Goal: Information Seeking & Learning: Check status

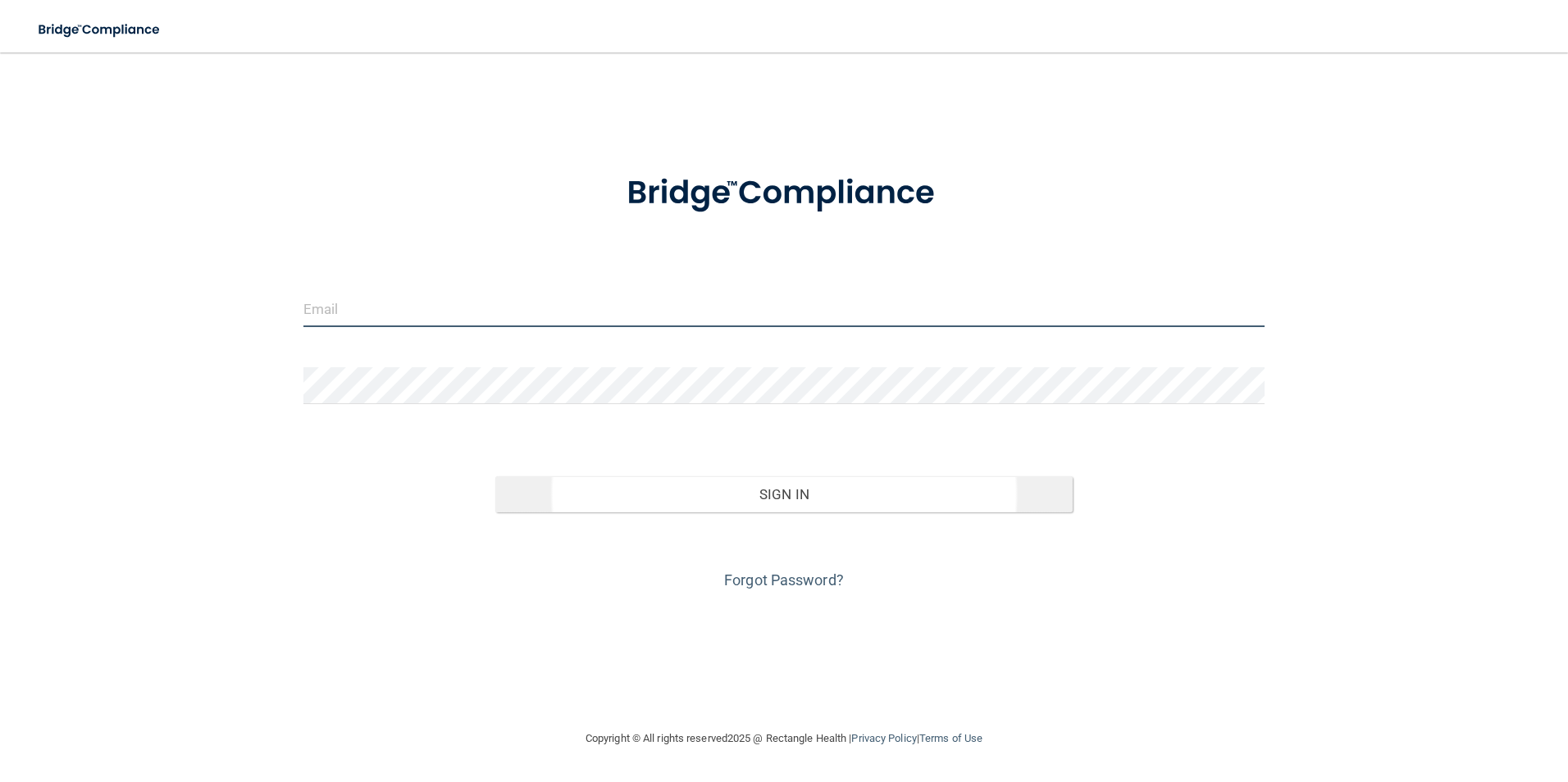
type input "[EMAIL_ADDRESS][DOMAIN_NAME]"
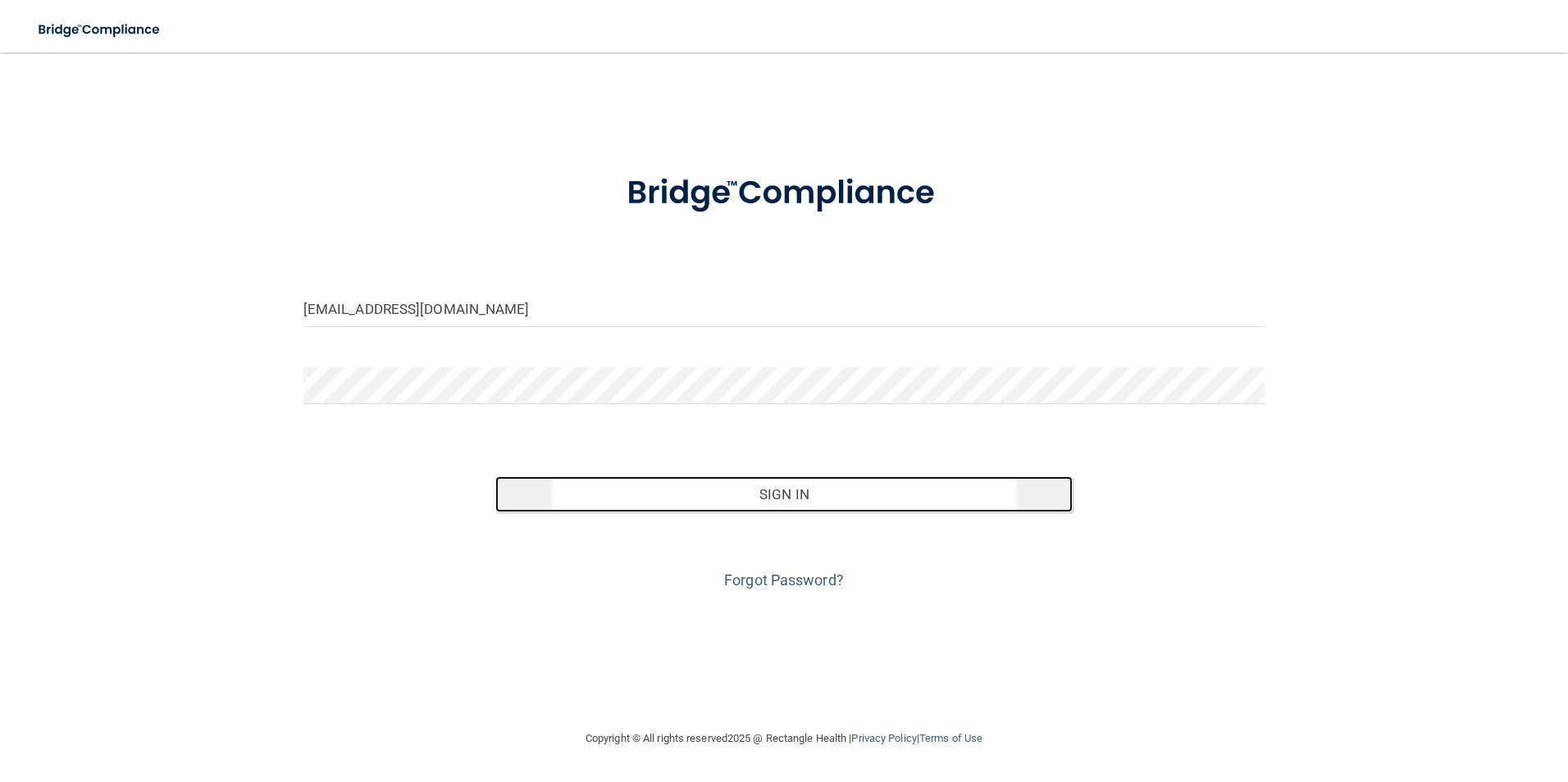
click at [756, 498] on button "Sign In" at bounding box center [784, 494] width 577 height 36
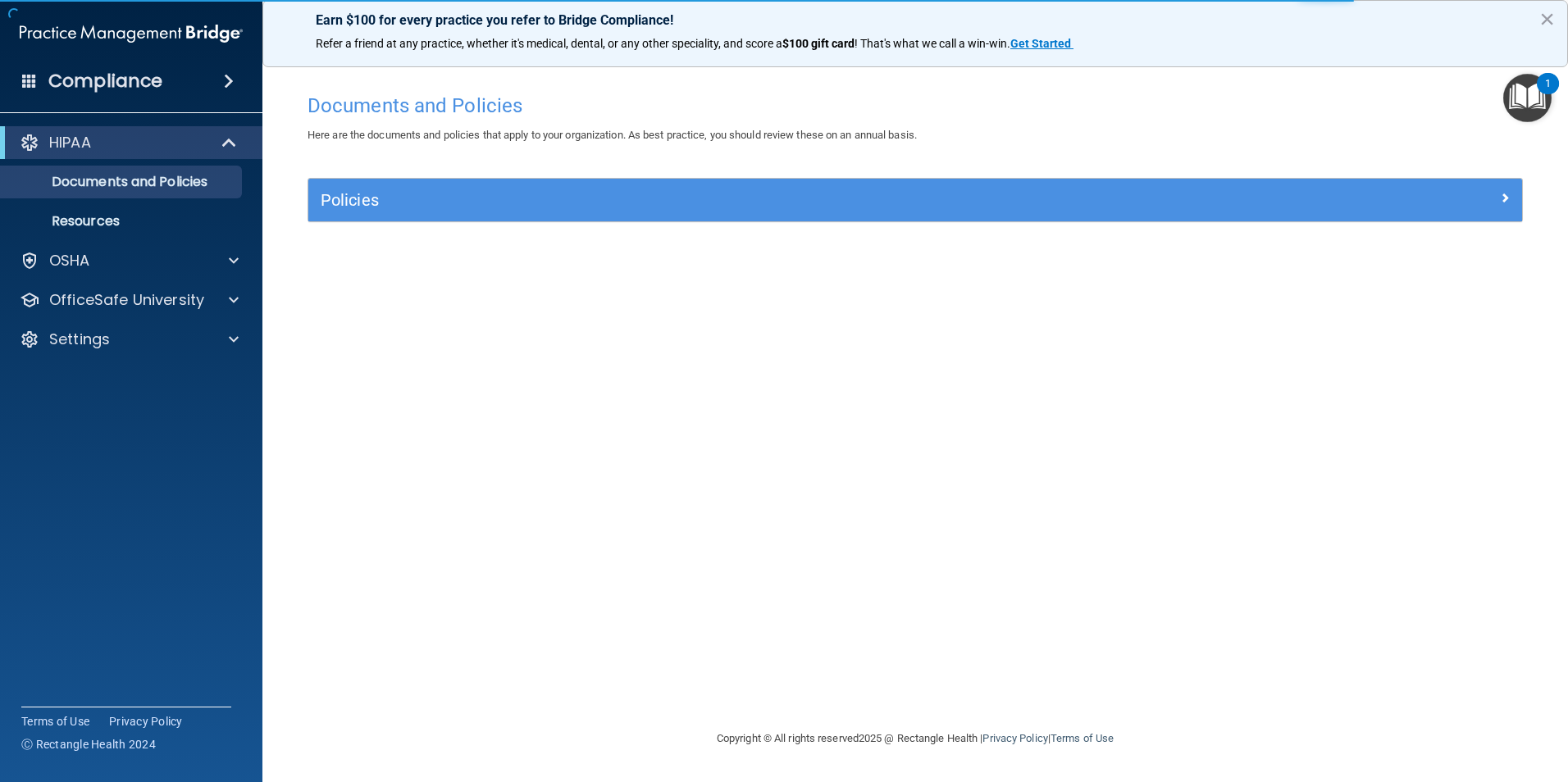
click at [1516, 101] on img "Open Resource Center, 1 new notification" at bounding box center [1527, 98] width 48 height 48
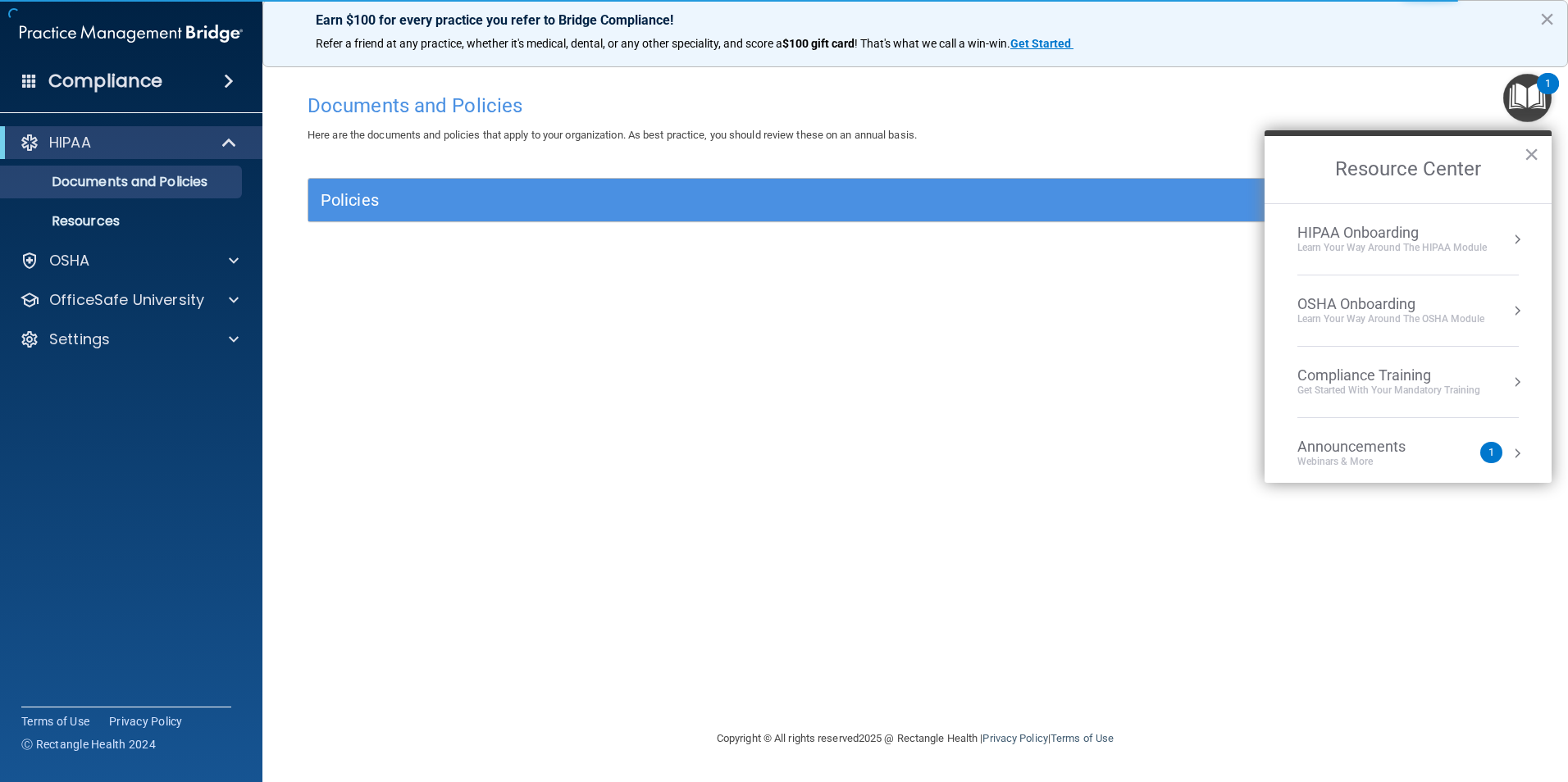
click at [1346, 463] on div "Webinars & More" at bounding box center [1367, 462] width 141 height 14
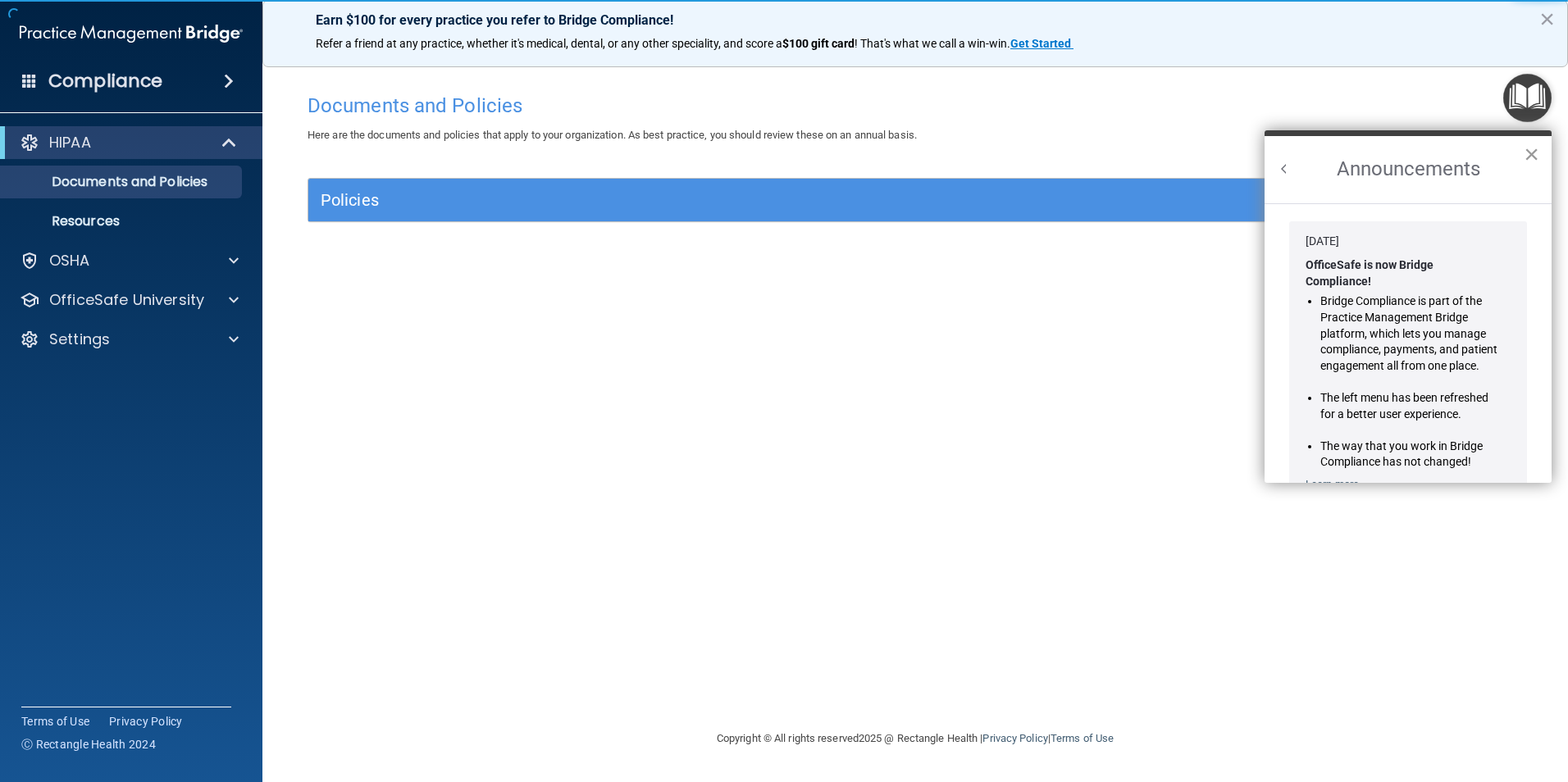
click at [1536, 145] on button "×" at bounding box center [1532, 154] width 16 height 27
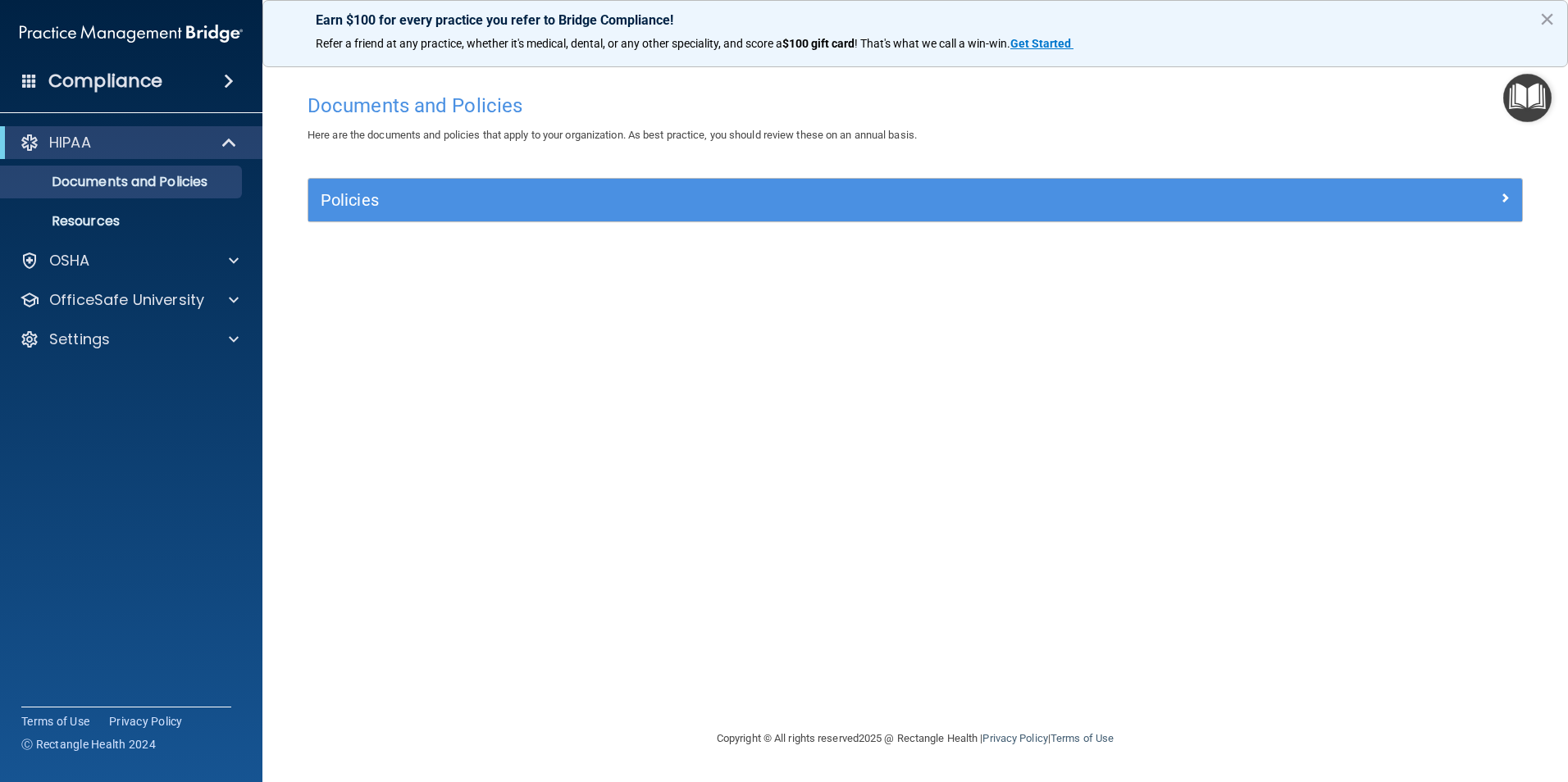
click at [1517, 83] on img "Open Resource Center" at bounding box center [1527, 98] width 48 height 48
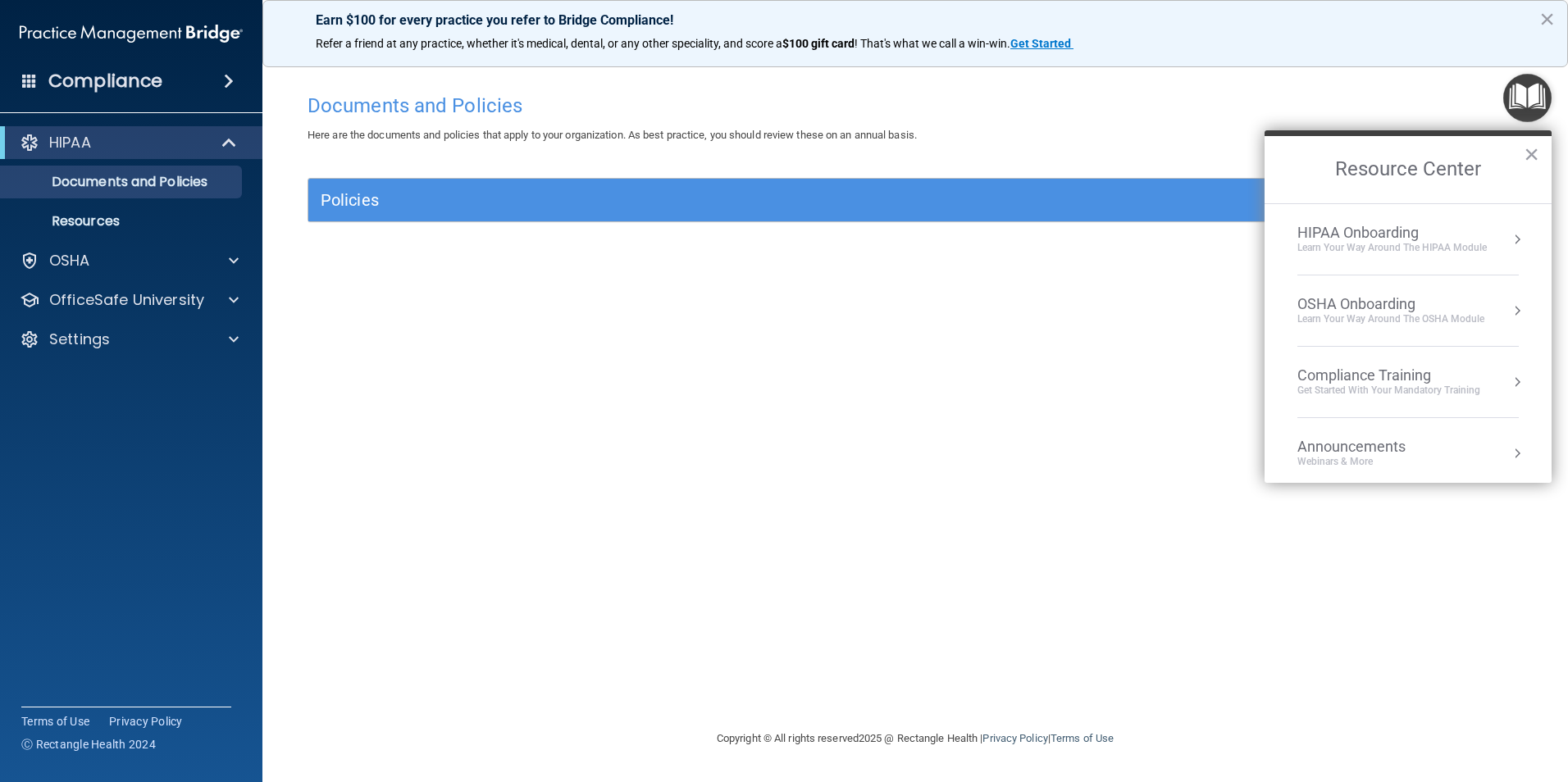
click at [1495, 245] on div "HIPAA Onboarding Learn Your Way around the HIPAA module" at bounding box center [1407, 239] width 221 height 31
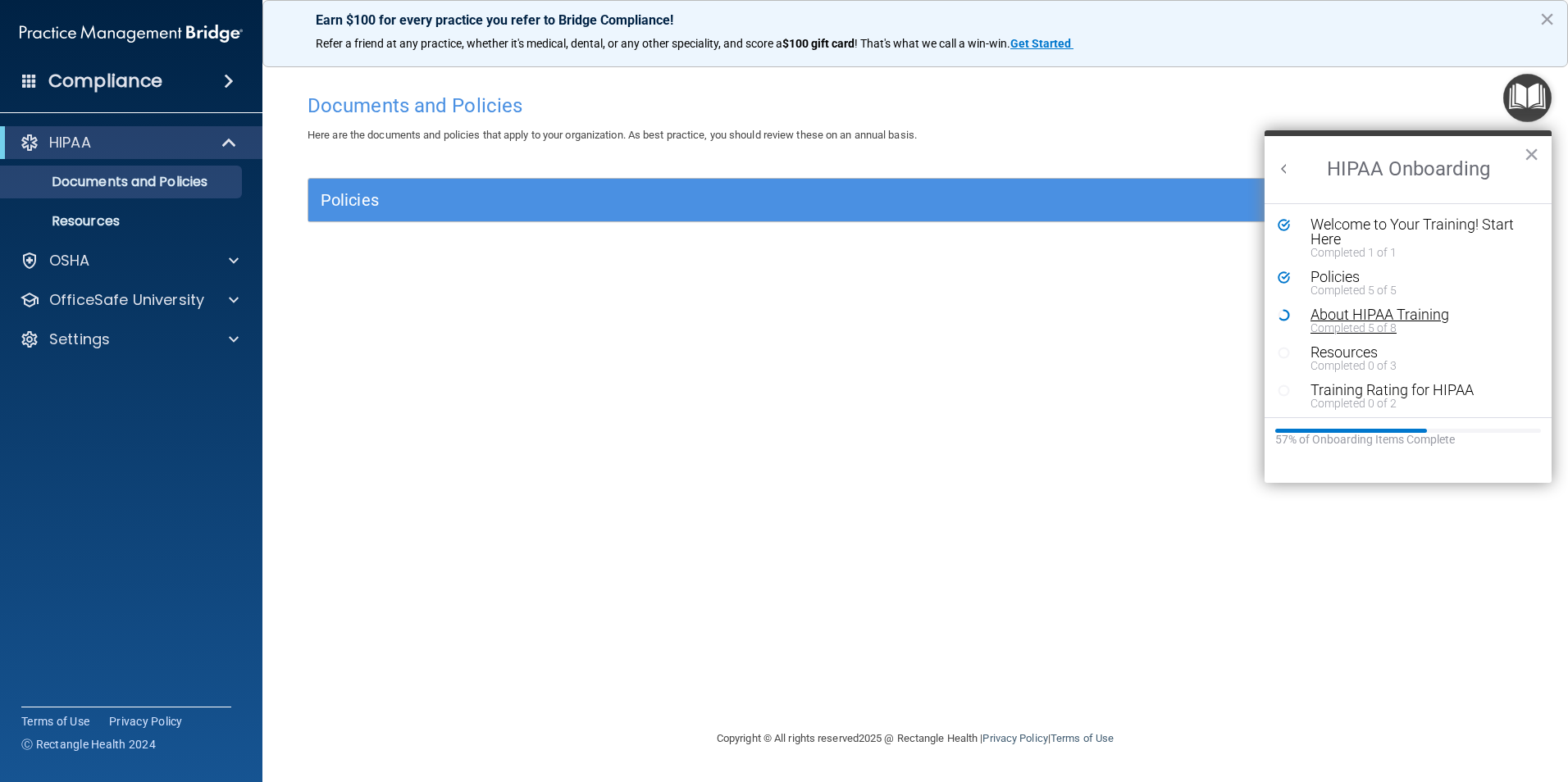
click at [1352, 327] on div "Completed 5 of 8" at bounding box center [1414, 328] width 208 height 12
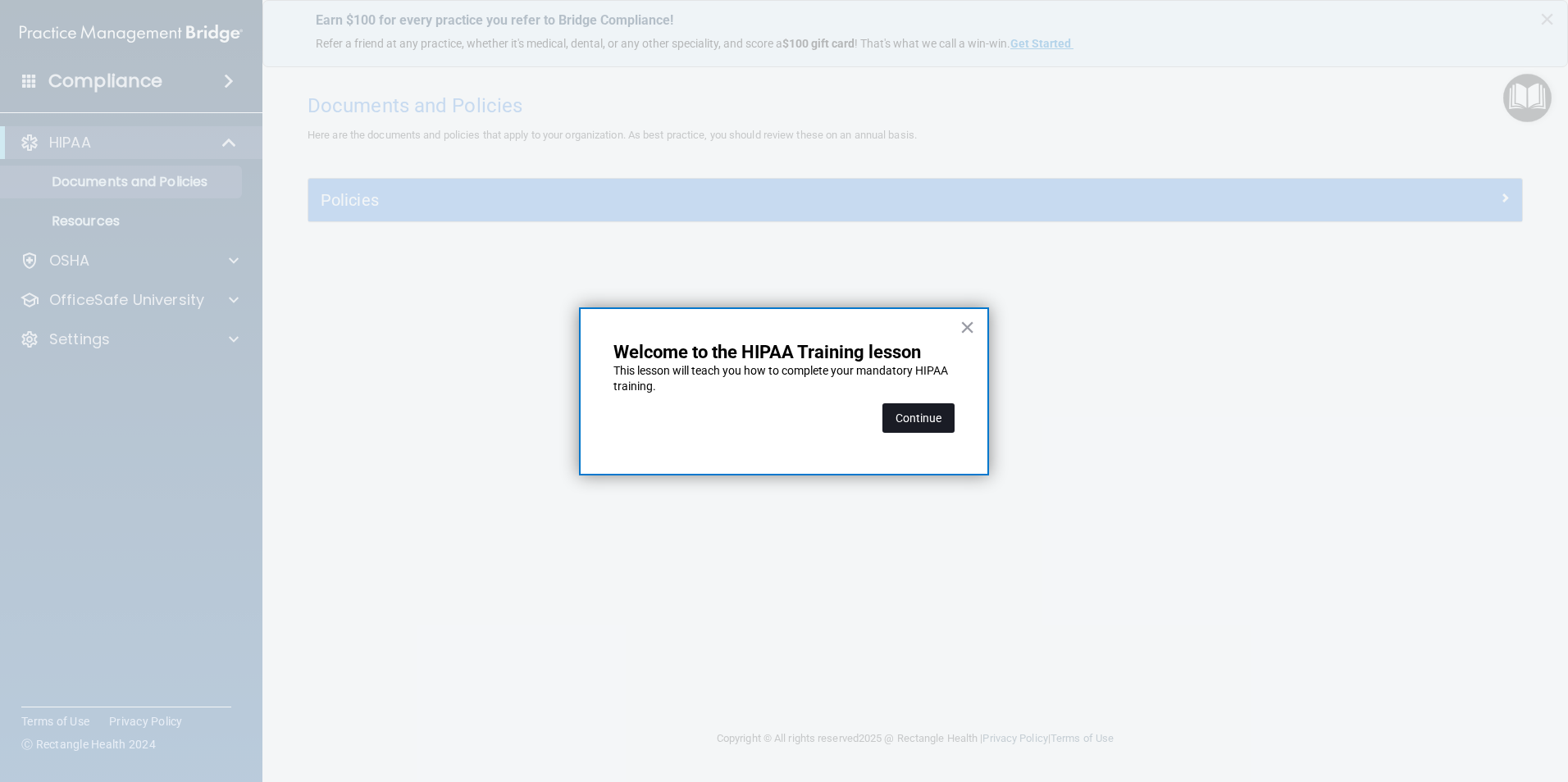
click at [916, 427] on button "Continue" at bounding box center [918, 417] width 72 height 29
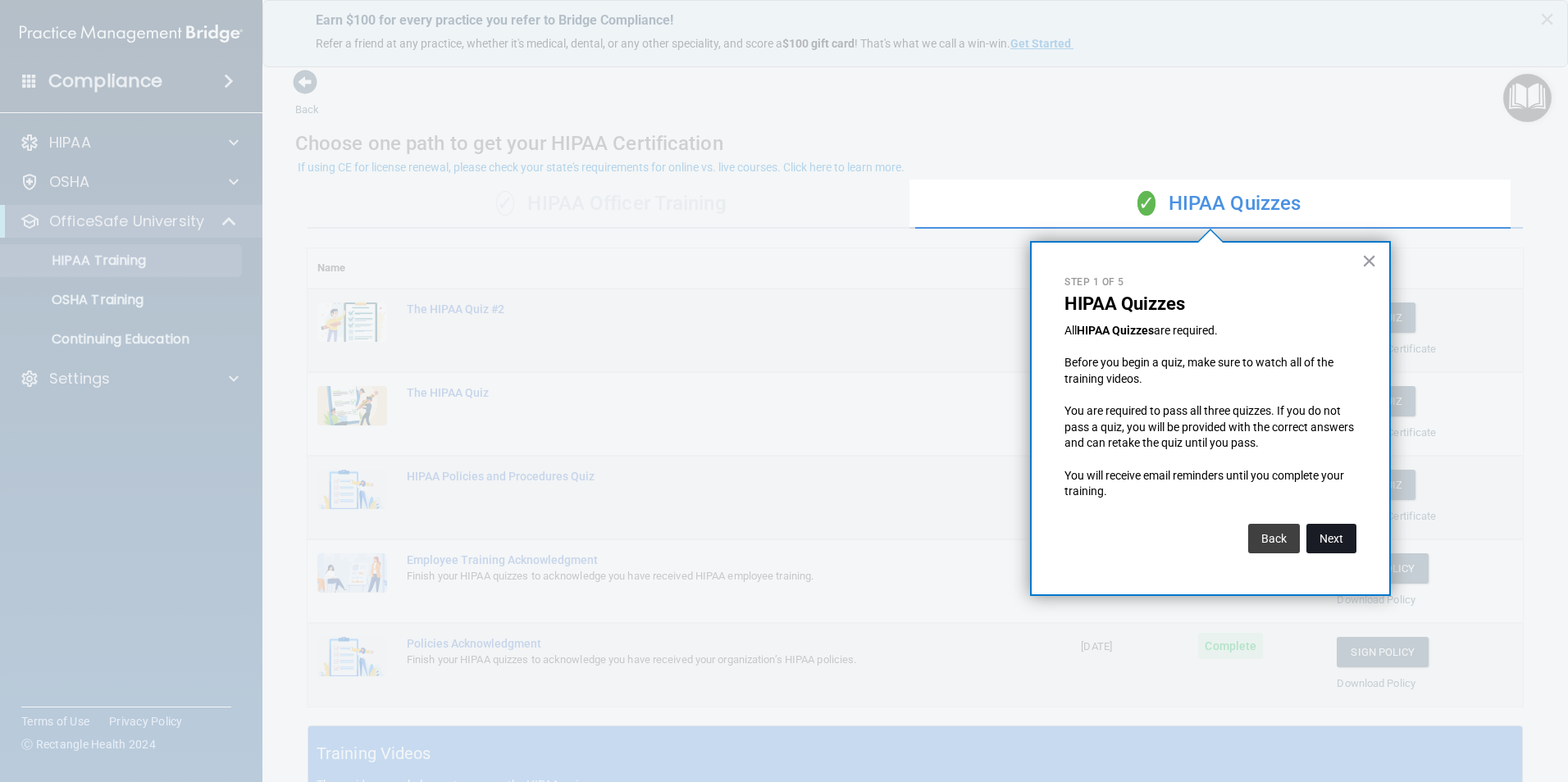
click at [1349, 537] on button "Next" at bounding box center [1331, 538] width 50 height 29
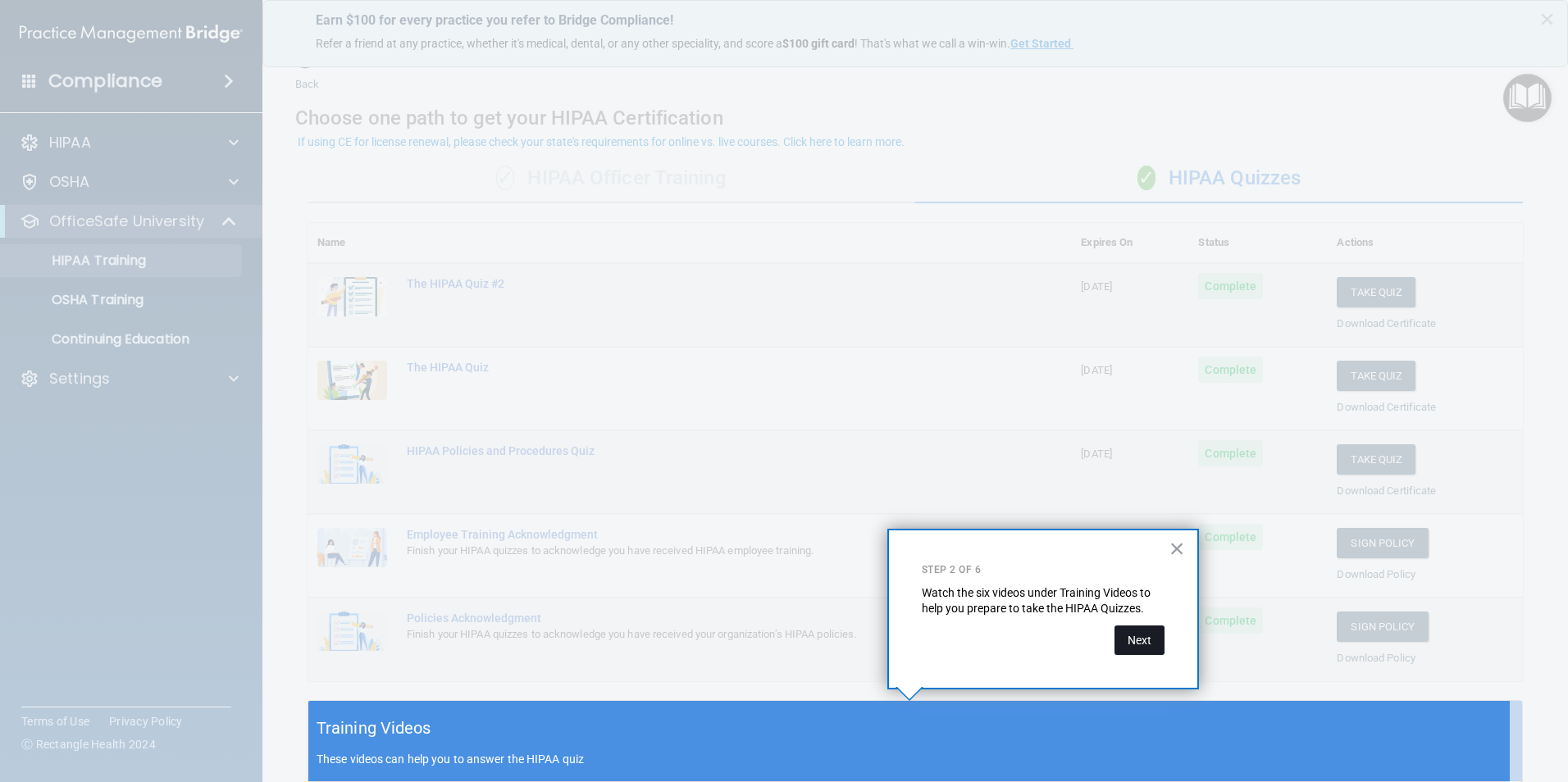
click at [1147, 634] on button "Next" at bounding box center [1139, 640] width 50 height 29
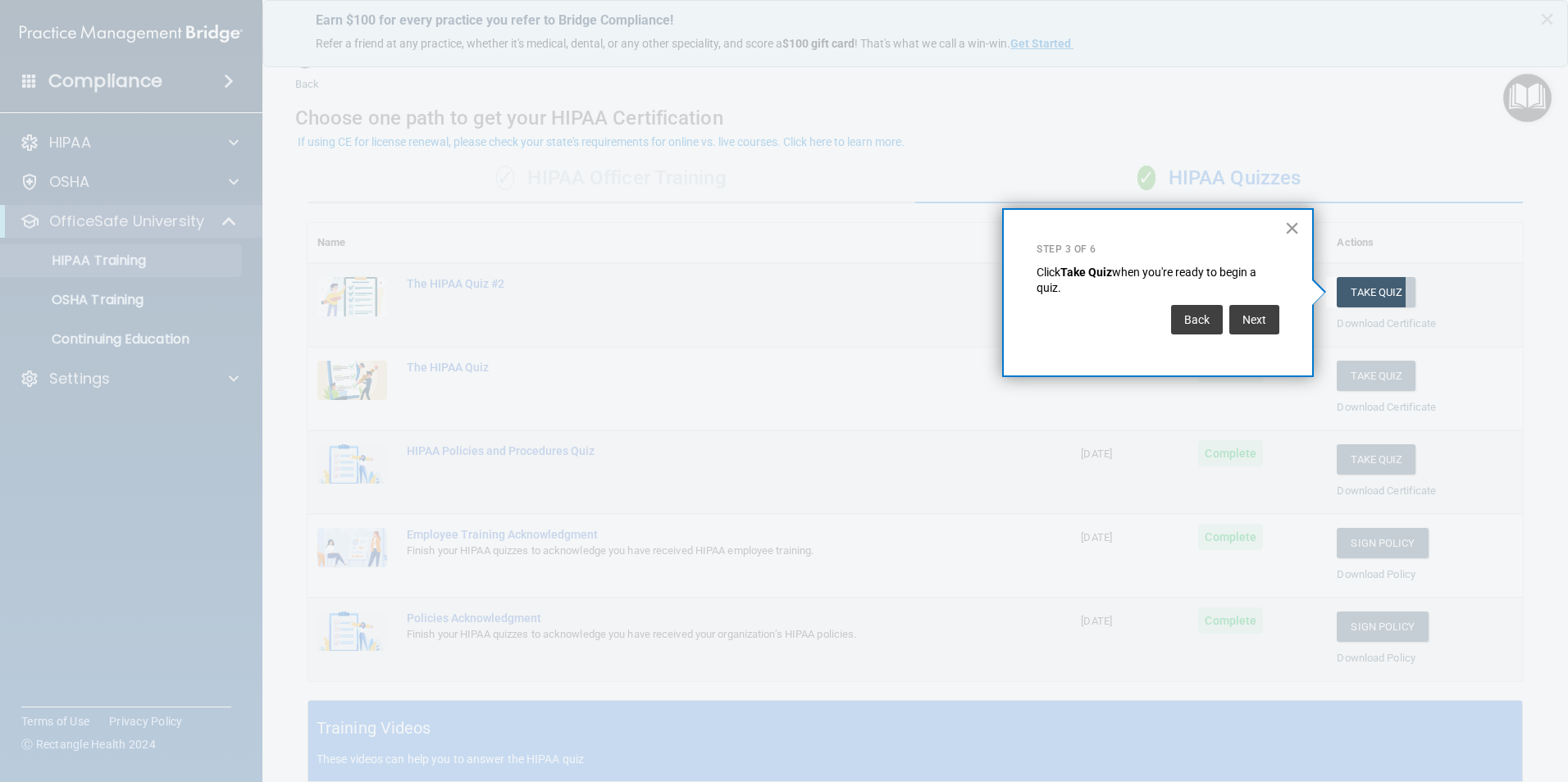
click at [1285, 225] on button "×" at bounding box center [1293, 228] width 16 height 27
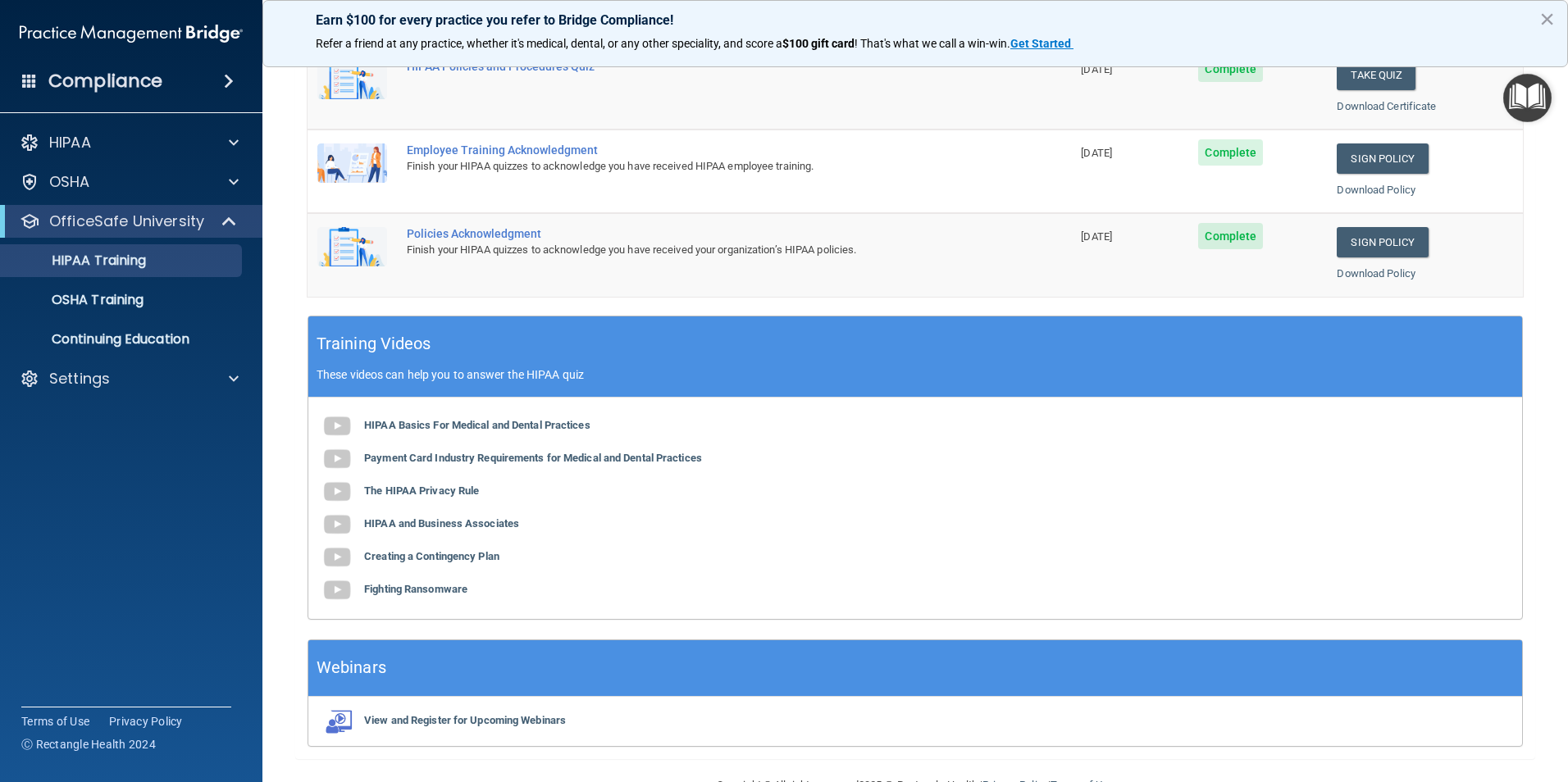
scroll to position [453, 0]
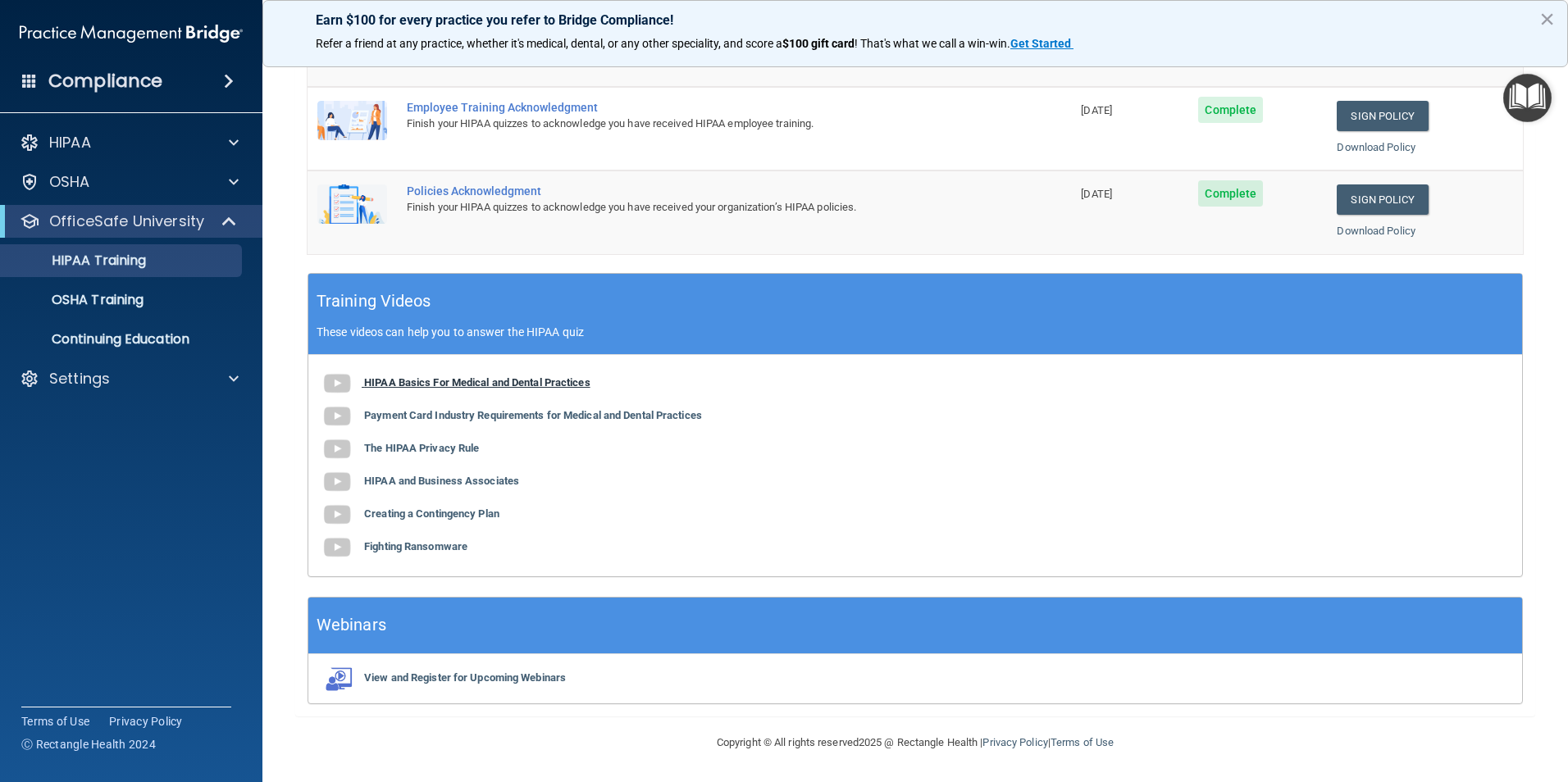
click at [338, 374] on img at bounding box center [337, 383] width 33 height 33
click at [340, 417] on img at bounding box center [337, 416] width 33 height 33
click at [87, 141] on p "HIPAA" at bounding box center [69, 143] width 42 height 20
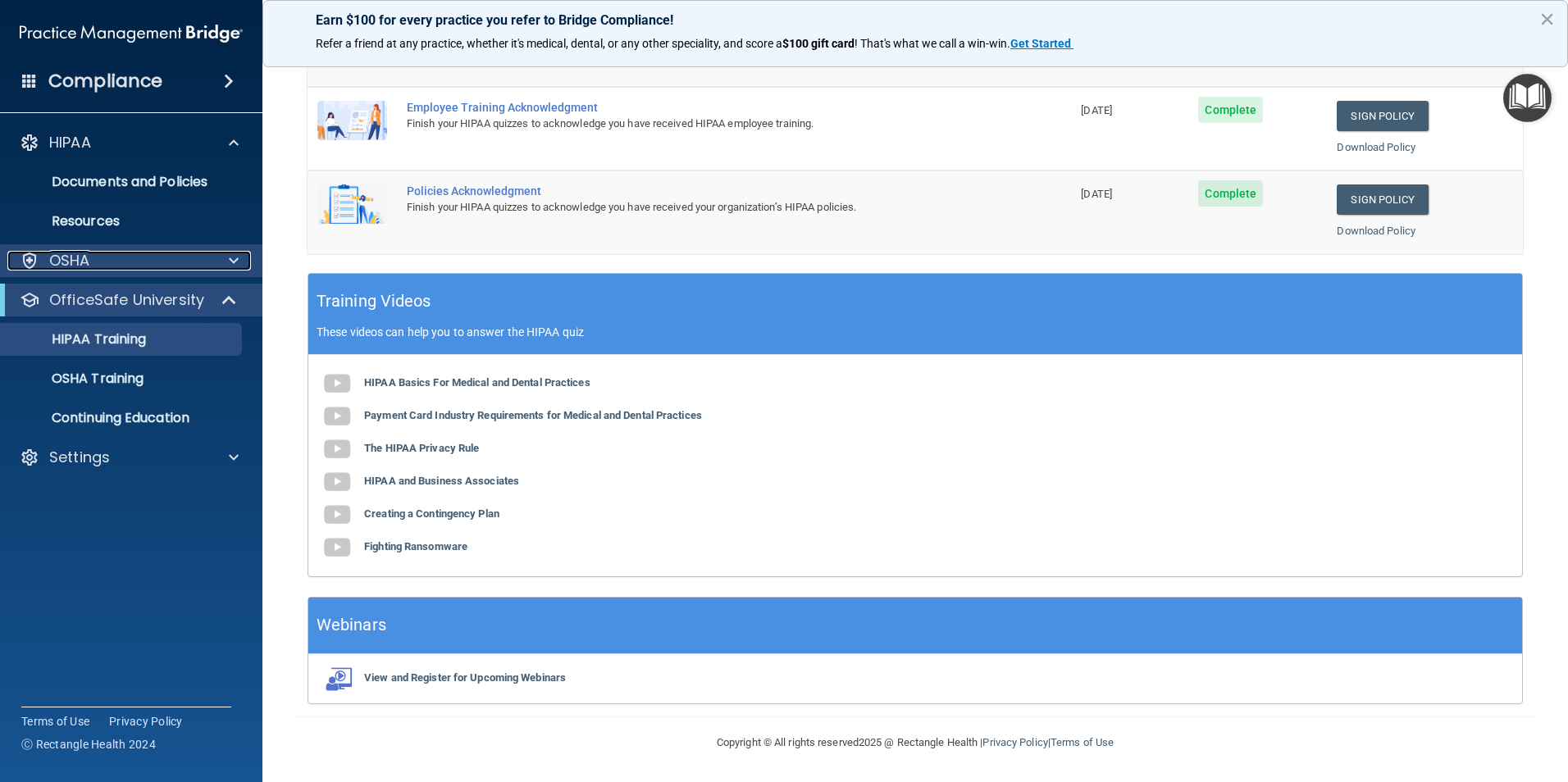
click at [70, 265] on p "OSHA" at bounding box center [69, 261] width 41 height 20
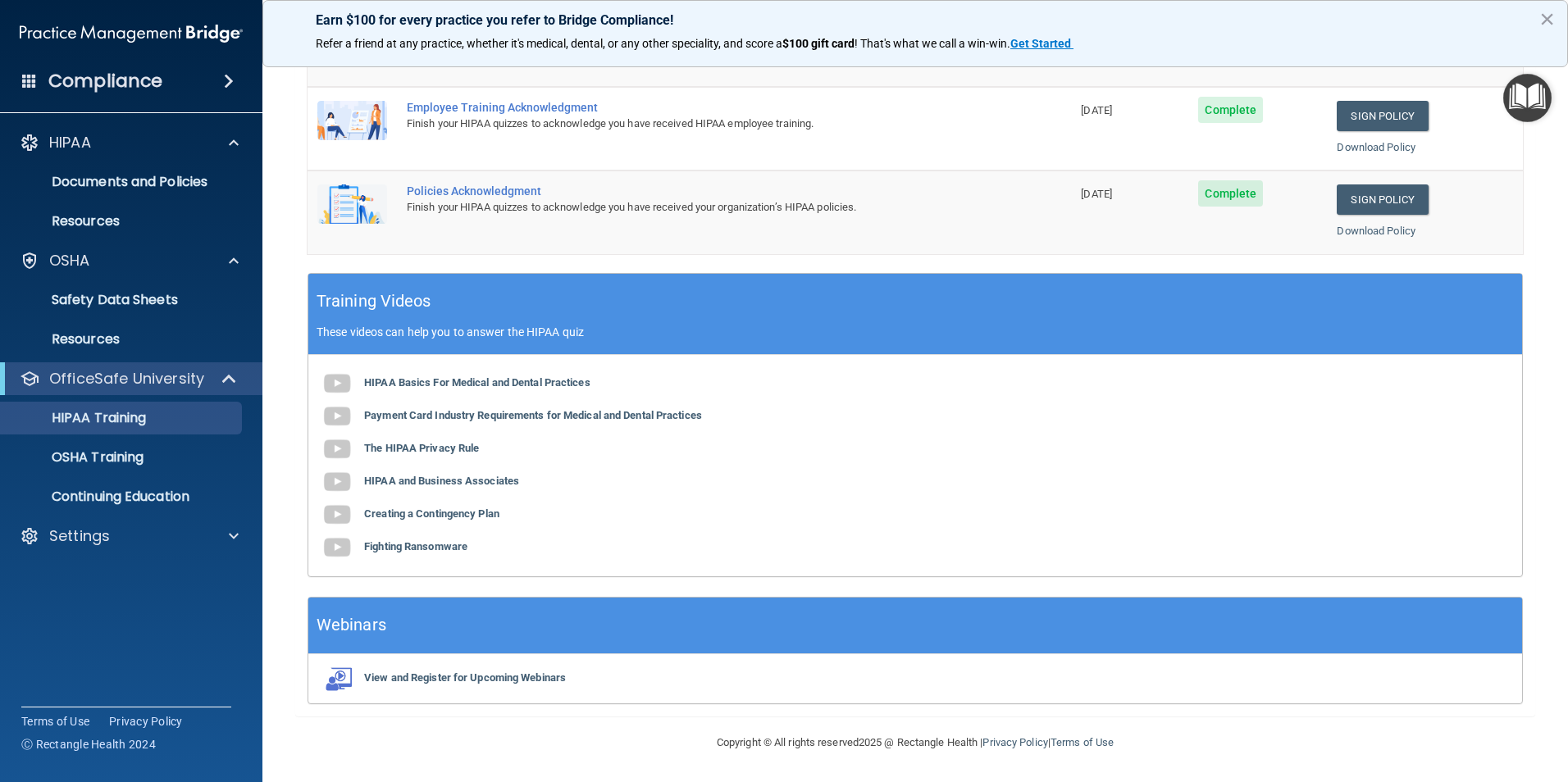
click at [232, 75] on span at bounding box center [228, 81] width 10 height 20
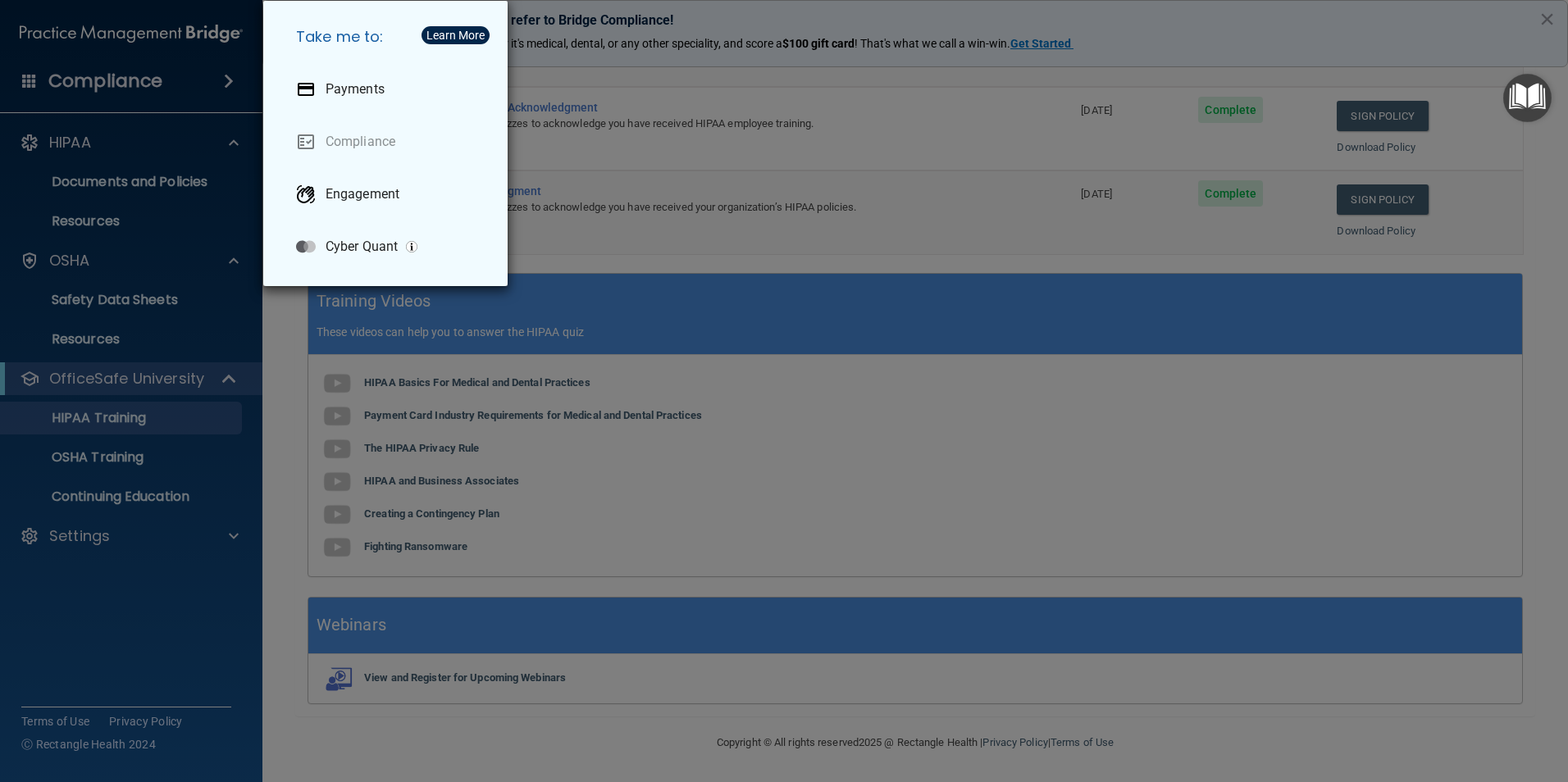
click at [109, 271] on div "Take me to: Payments Compliance Engagement Cyber Quant" at bounding box center [784, 391] width 1568 height 782
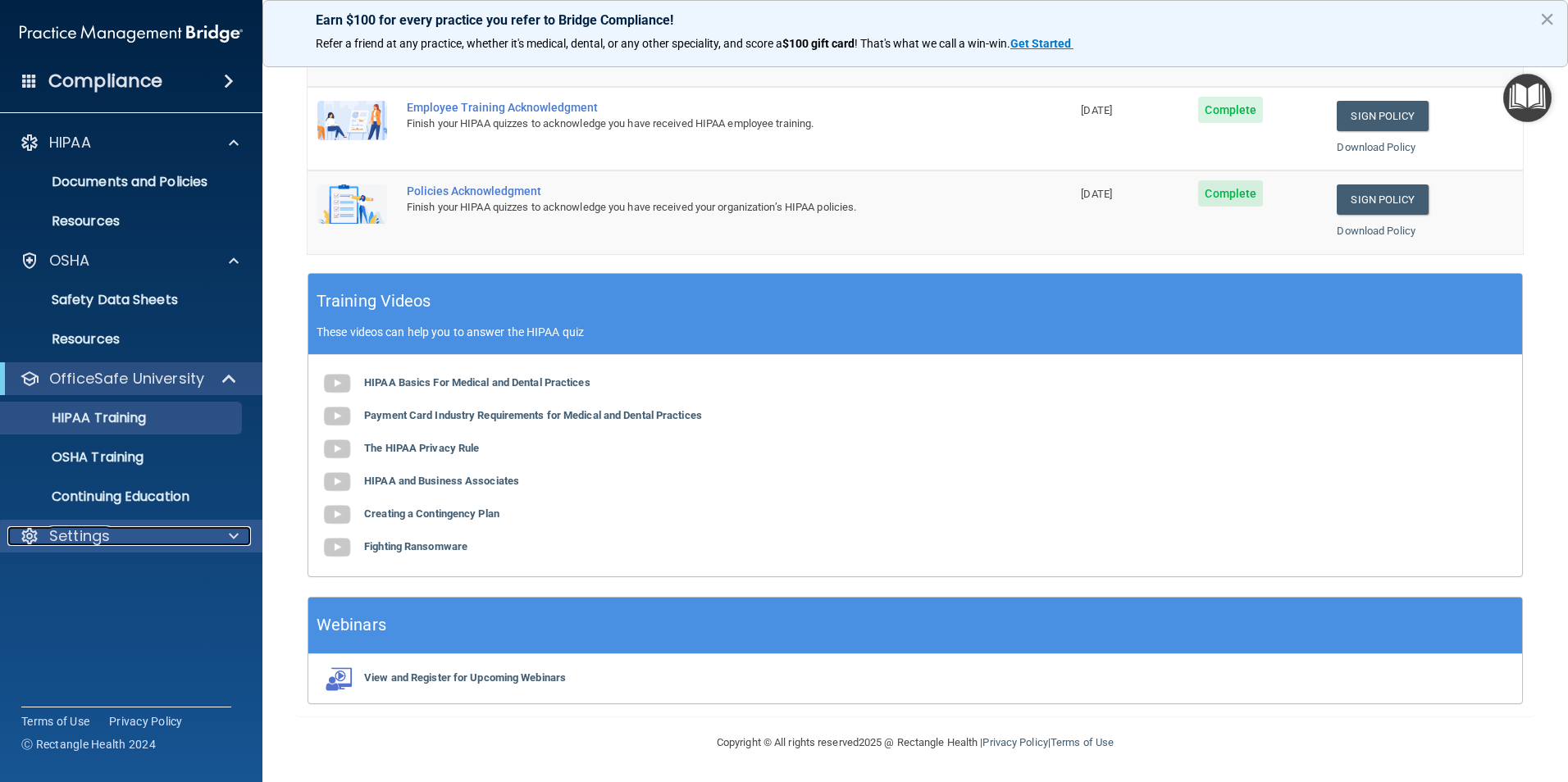
click at [115, 530] on div "Settings" at bounding box center [108, 536] width 203 height 20
click at [114, 577] on p "My Account" at bounding box center [123, 575] width 224 height 16
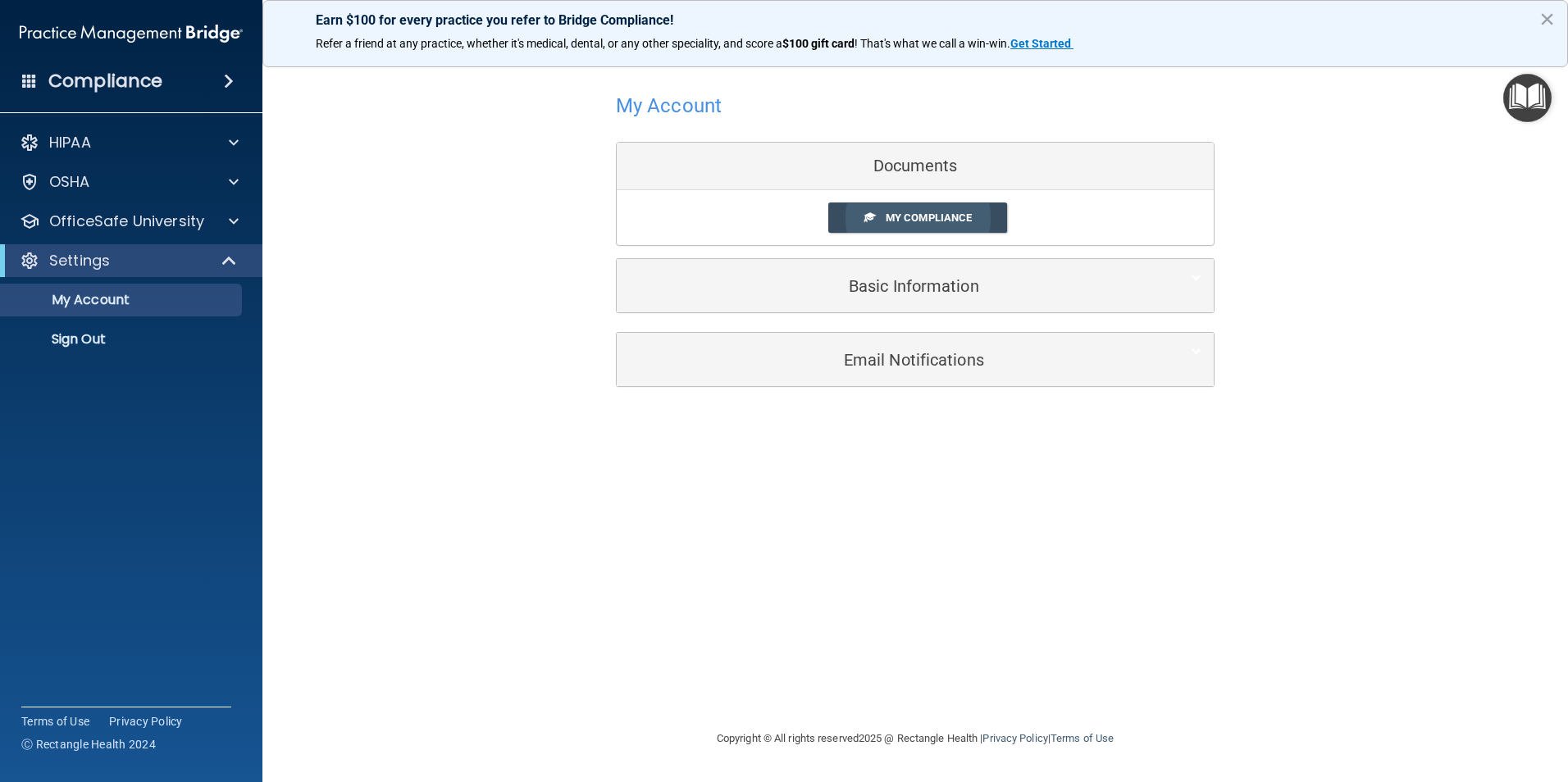
click at [916, 217] on span "My Compliance" at bounding box center [929, 217] width 86 height 12
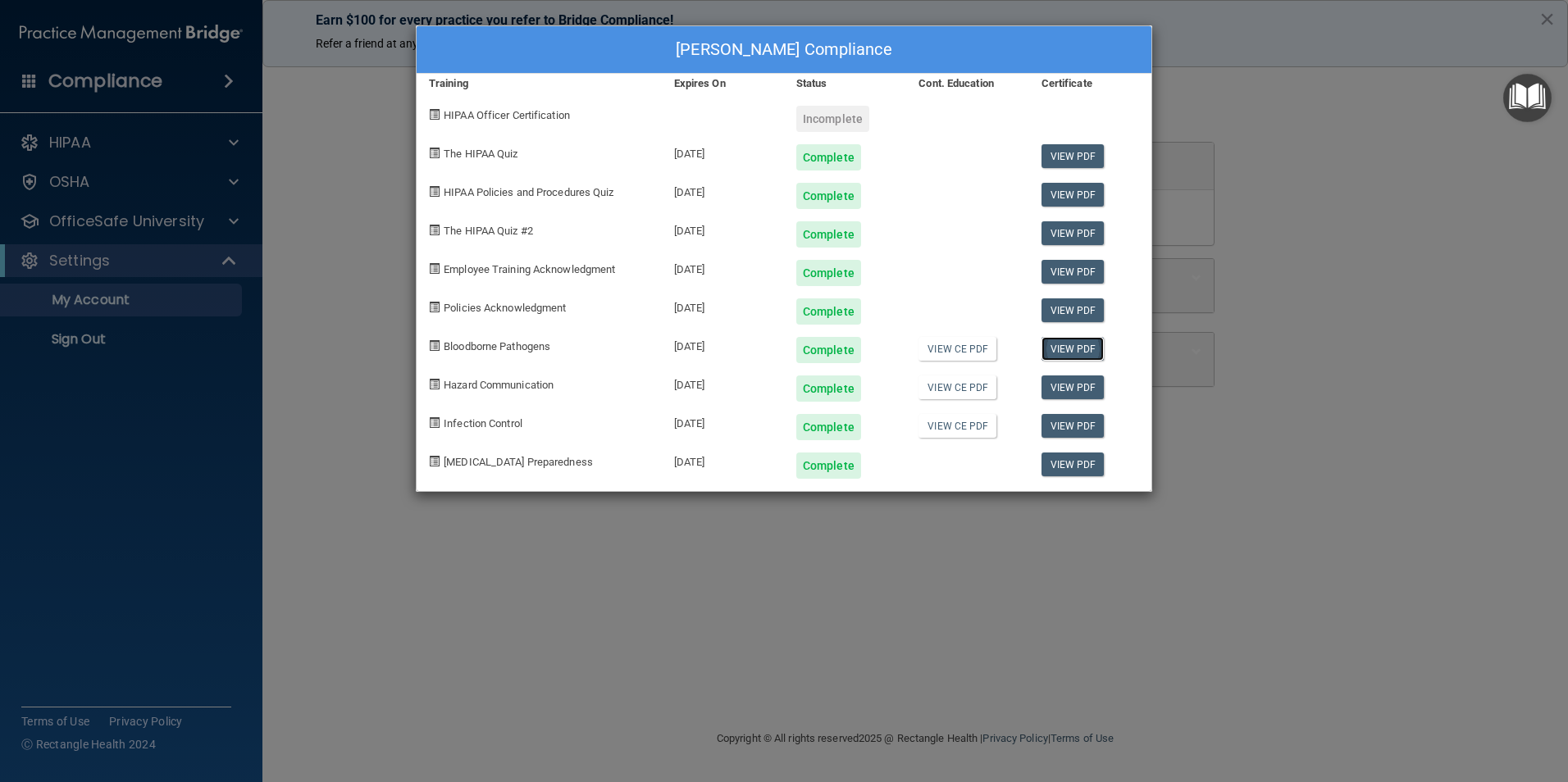
click at [1074, 348] on link "View PDF" at bounding box center [1073, 349] width 63 height 24
click at [102, 154] on div "[PERSON_NAME] Compliance Training Expires On Status Cont. Education Certificate…" at bounding box center [784, 391] width 1568 height 782
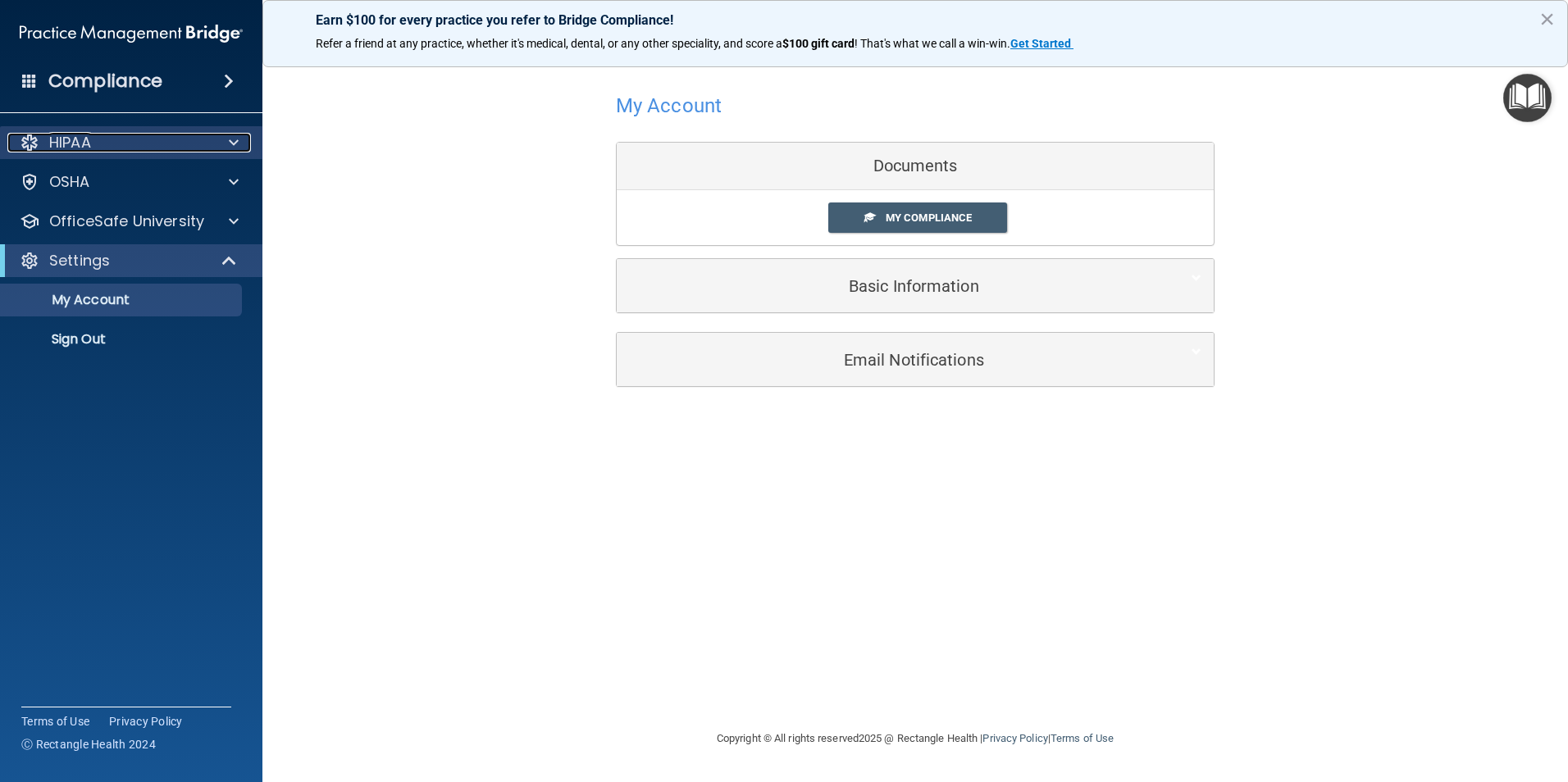
click at [237, 145] on span at bounding box center [234, 143] width 10 height 20
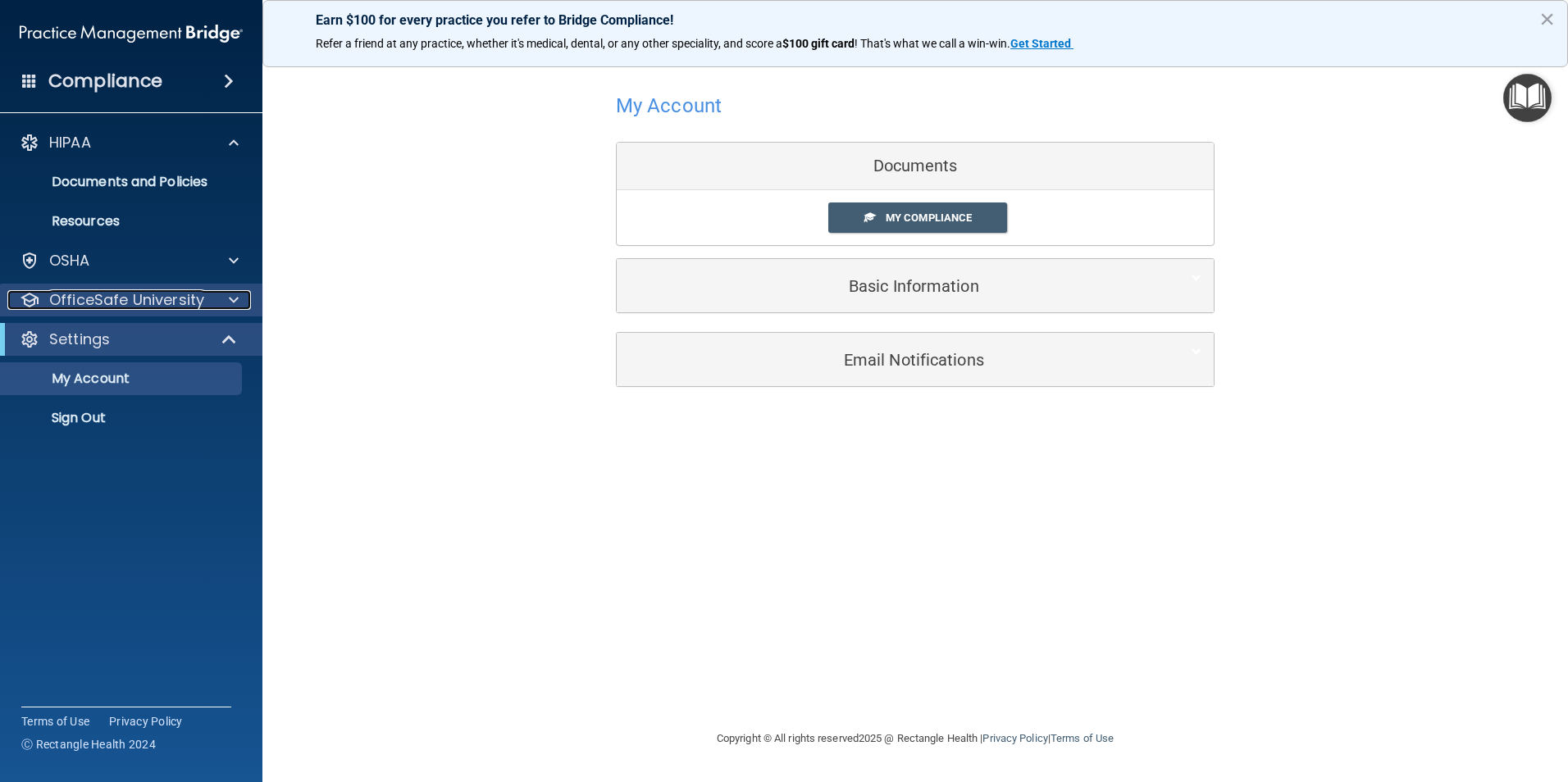
click at [240, 298] on div at bounding box center [231, 300] width 41 height 20
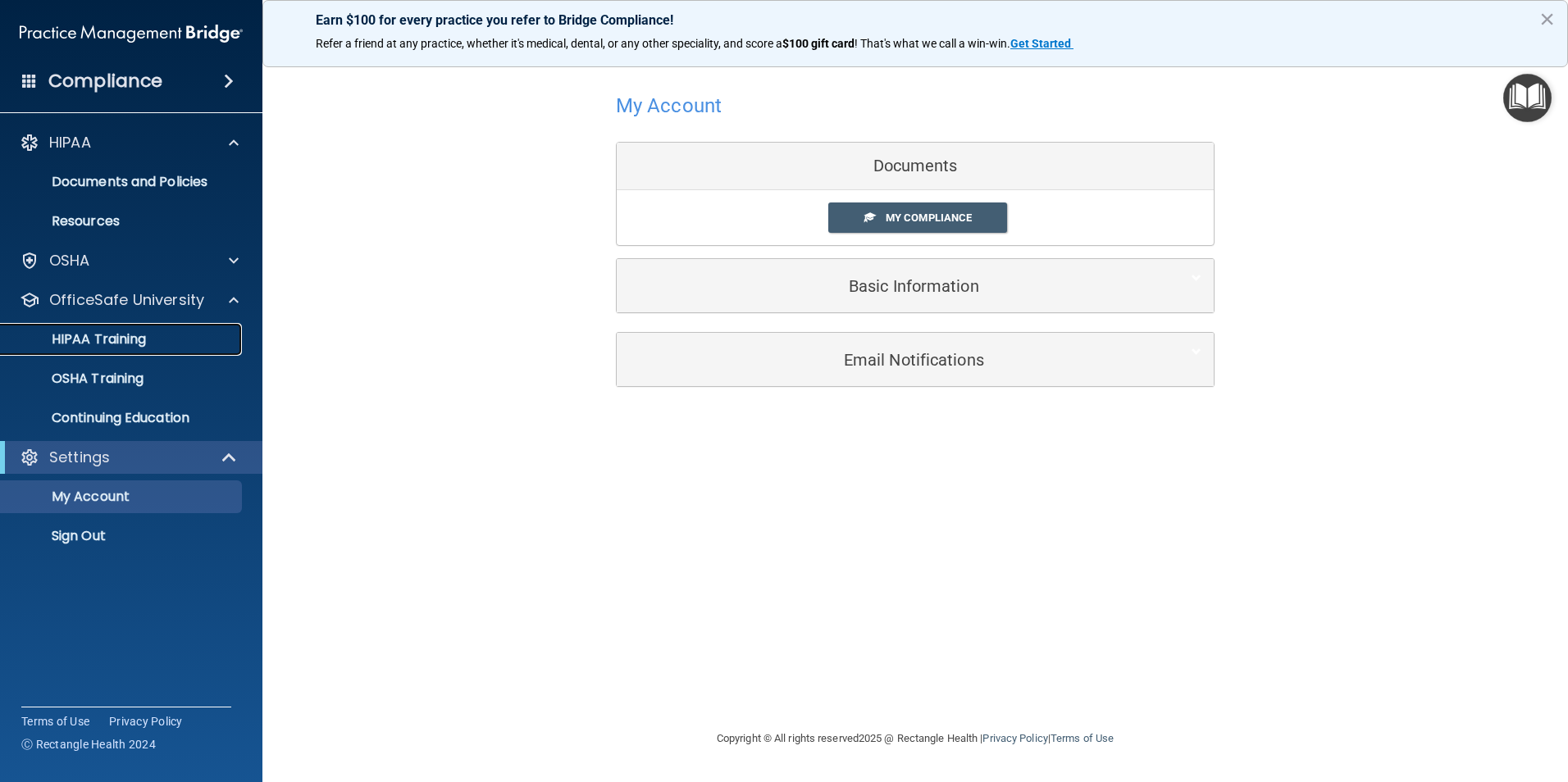
click at [179, 337] on div "HIPAA Training" at bounding box center [123, 339] width 224 height 16
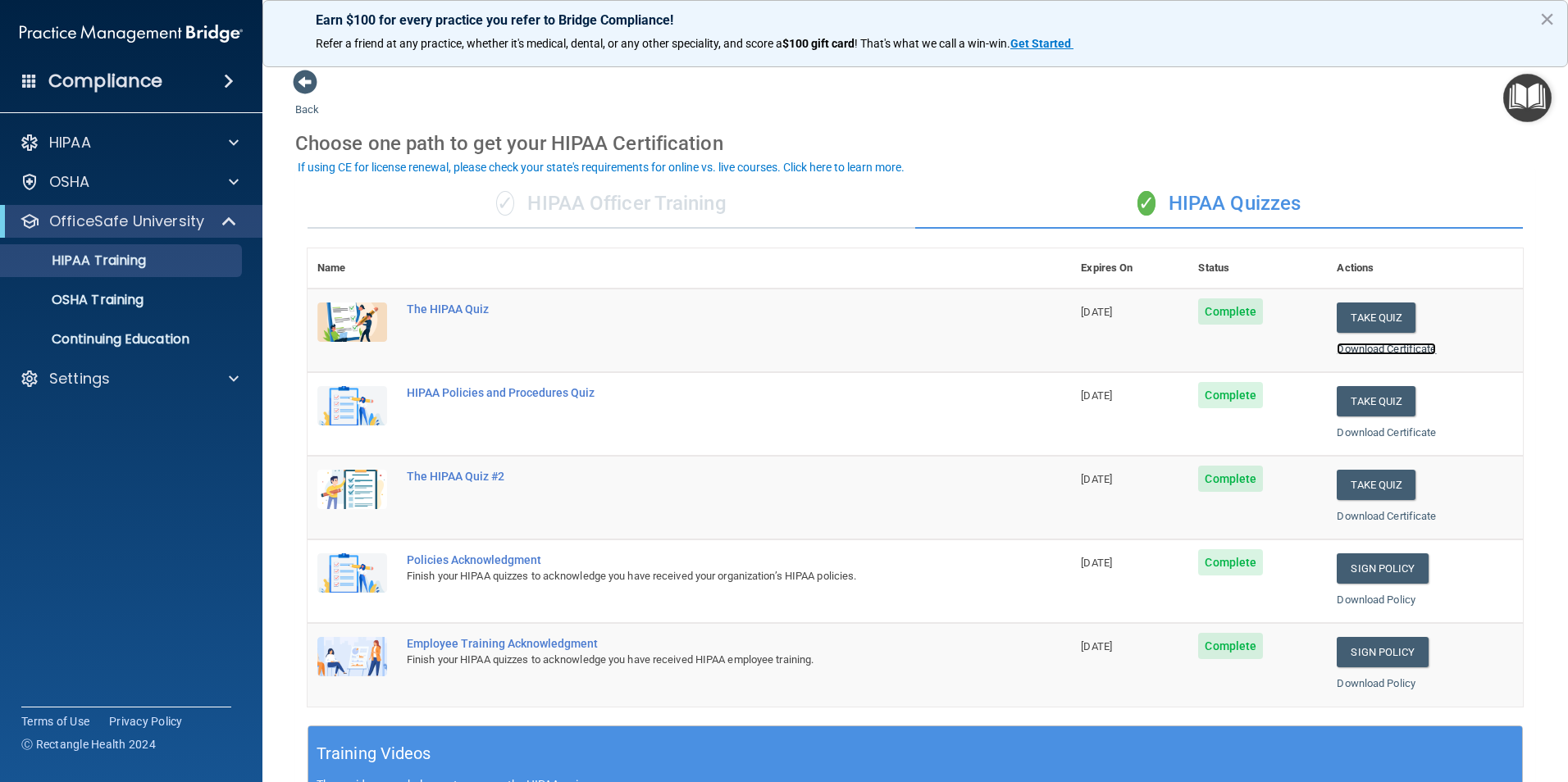
click at [1359, 350] on link "Download Certificate" at bounding box center [1387, 349] width 99 height 12
click at [97, 174] on div "OSHA" at bounding box center [108, 182] width 203 height 20
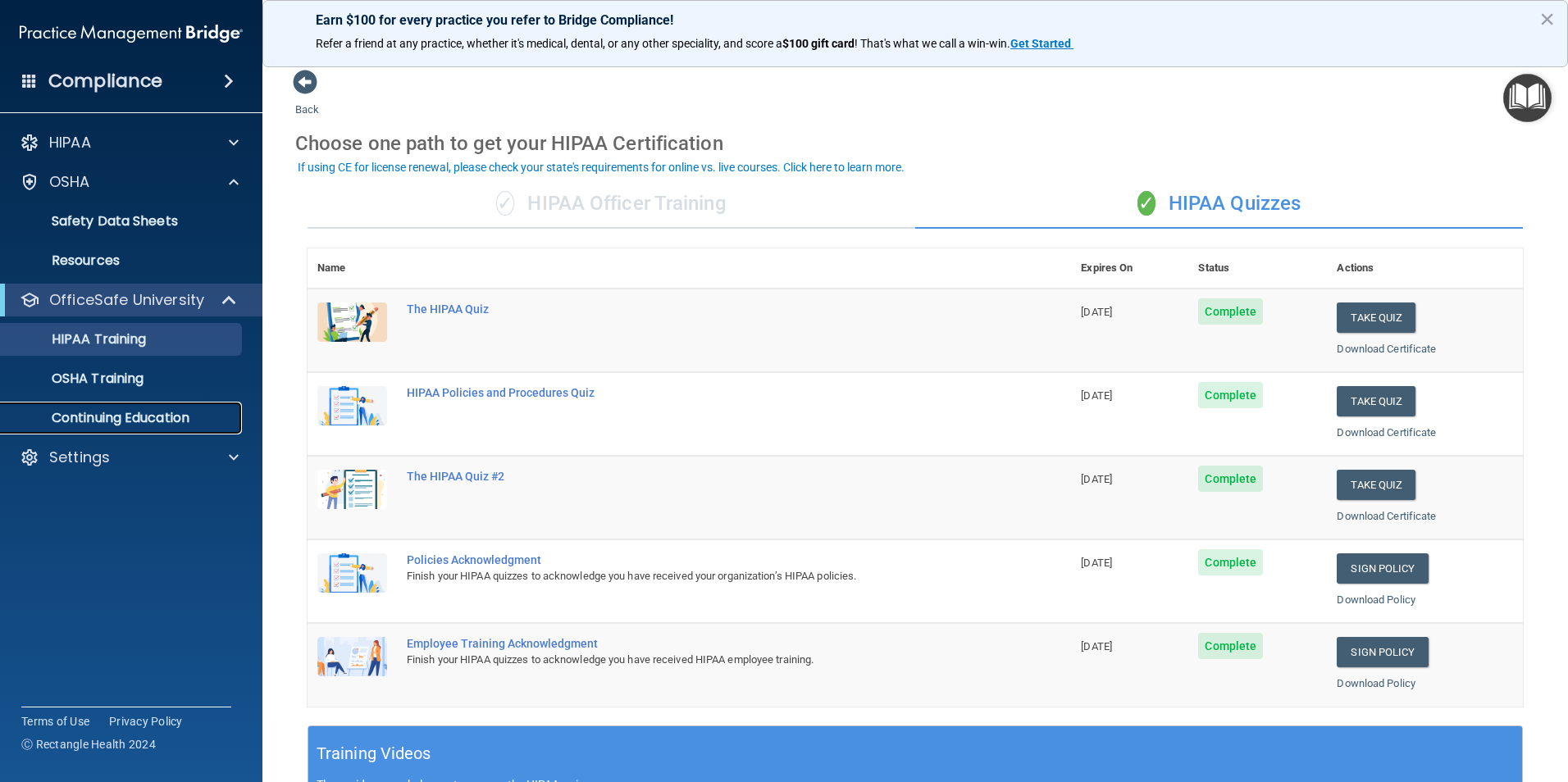
click at [104, 418] on p "Continuing Education" at bounding box center [123, 418] width 224 height 16
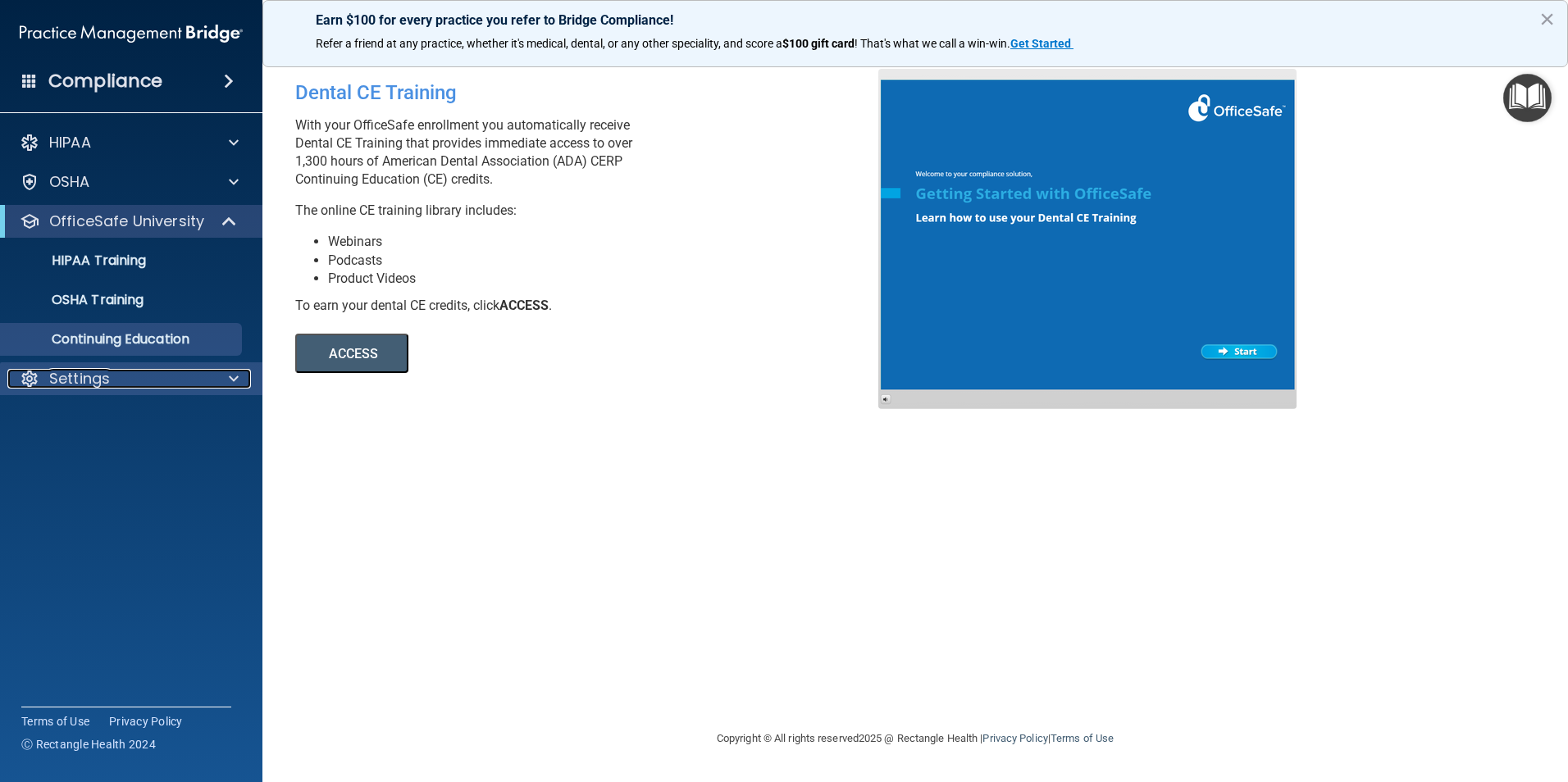
click at [183, 378] on div "Settings" at bounding box center [108, 379] width 203 height 20
click at [129, 416] on p "My Account" at bounding box center [123, 418] width 224 height 16
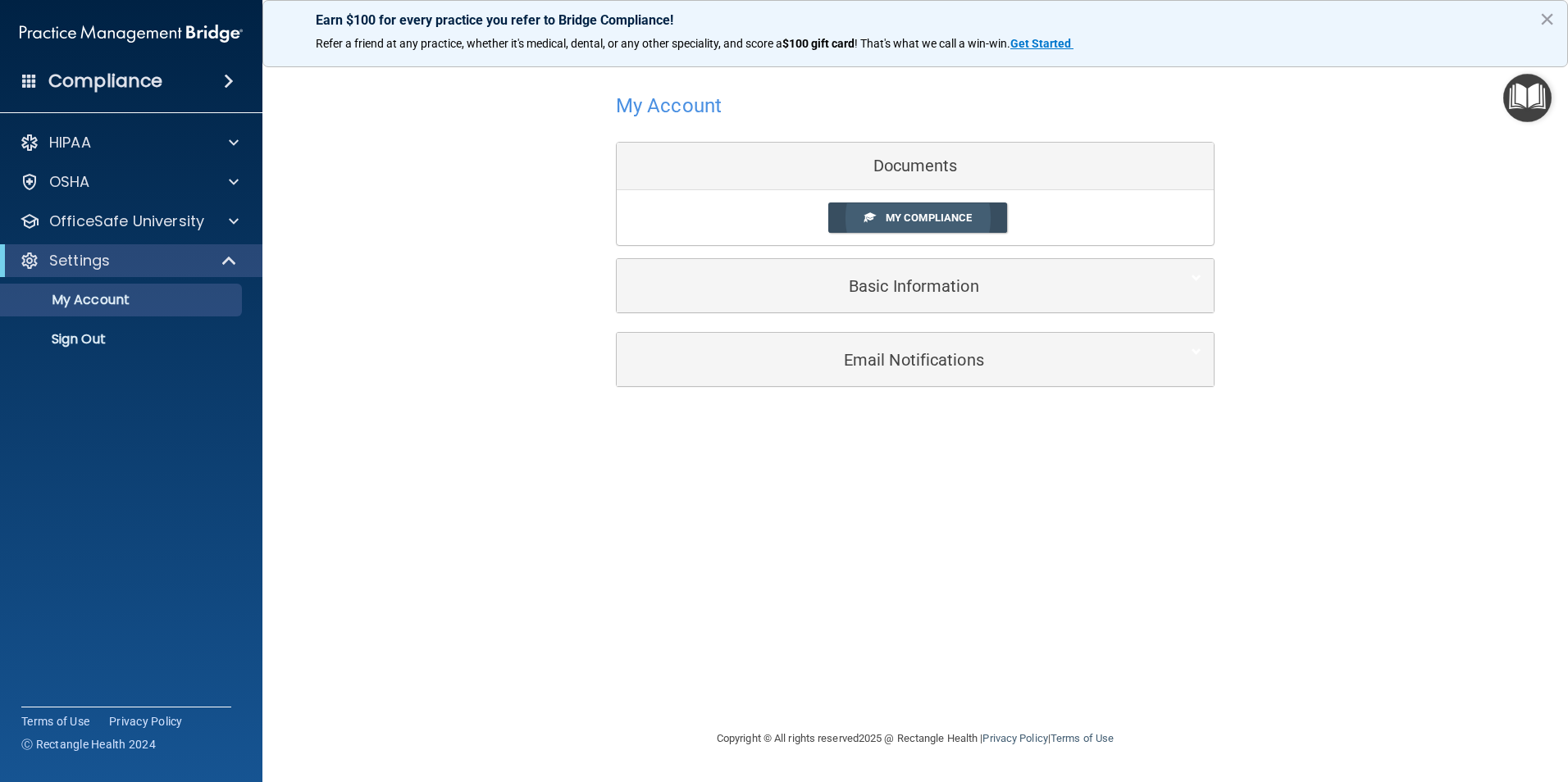
click at [922, 210] on link "My Compliance" at bounding box center [918, 217] width 179 height 30
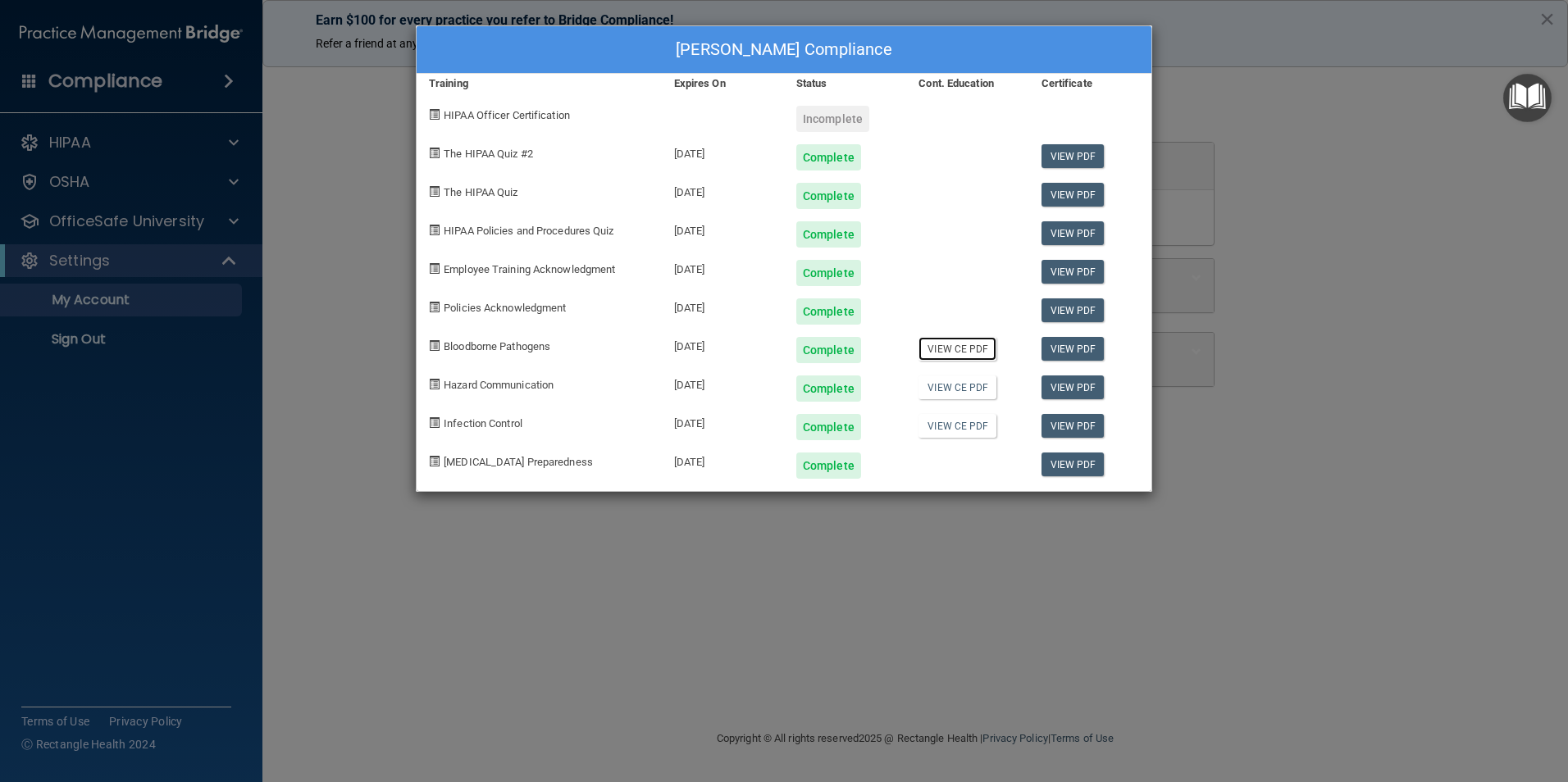
click at [962, 352] on link "View CE PDF" at bounding box center [958, 349] width 78 height 24
click at [940, 391] on link "View CE PDF" at bounding box center [958, 387] width 78 height 24
click at [965, 421] on link "View CE PDF" at bounding box center [958, 425] width 78 height 24
click at [964, 388] on link "View CE PDF" at bounding box center [958, 387] width 78 height 24
click at [1285, 126] on div "[PERSON_NAME] Compliance Training Expires On Status Cont. Education Certificate…" at bounding box center [784, 391] width 1568 height 782
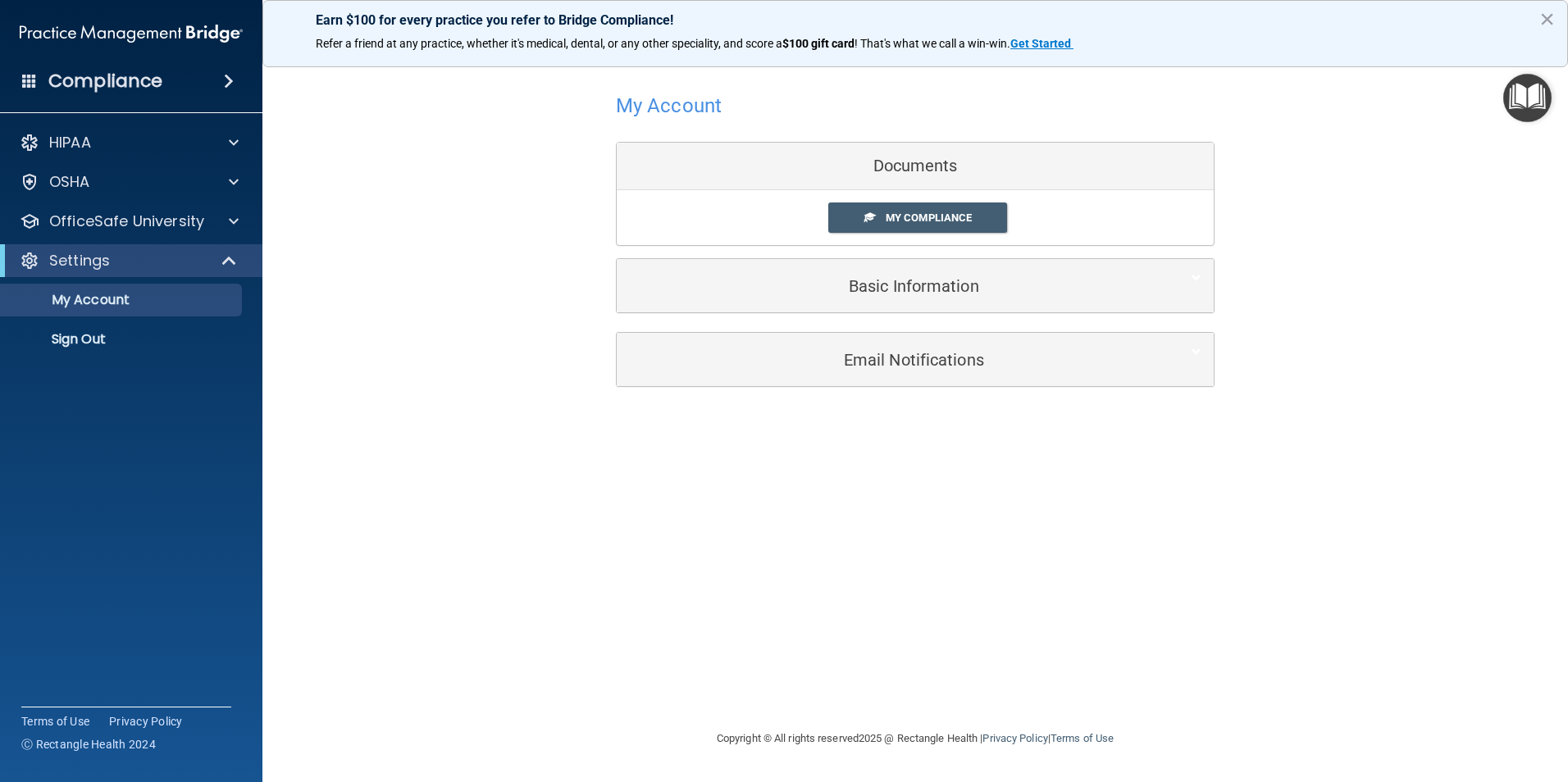
click at [912, 170] on div "Documents" at bounding box center [915, 167] width 597 height 48
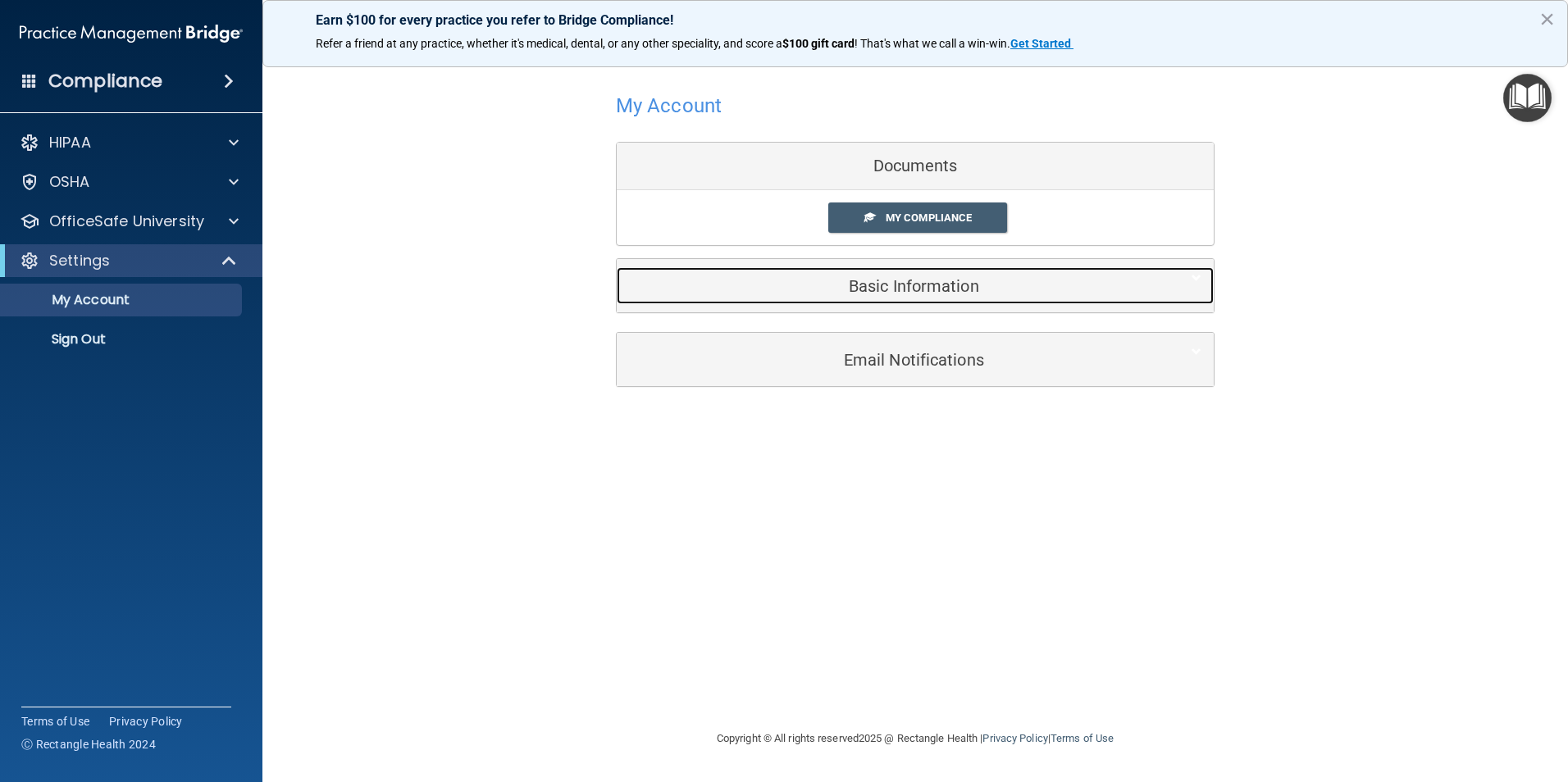
click at [916, 302] on div "Basic Information" at bounding box center [891, 286] width 547 height 37
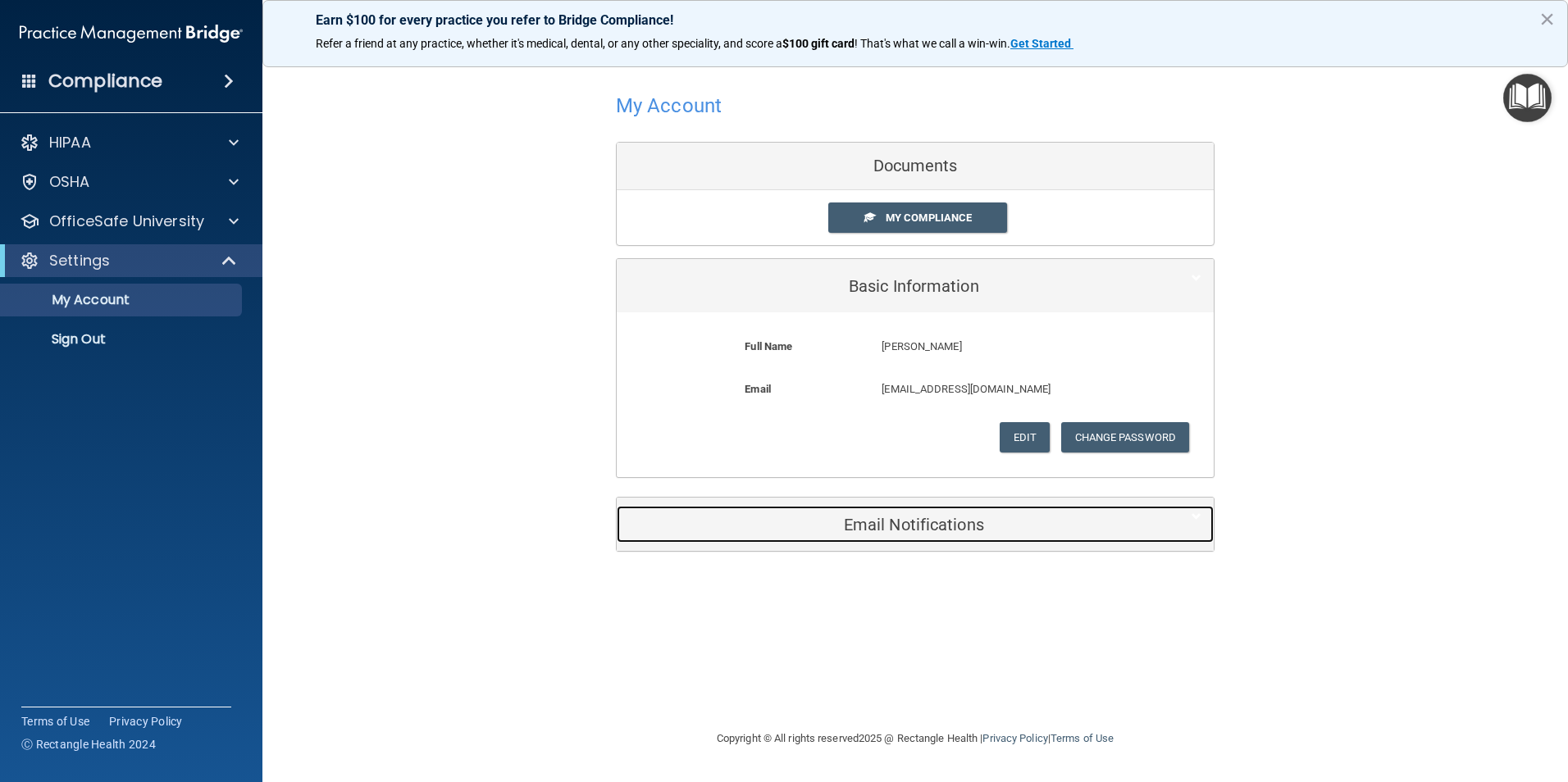
click at [903, 526] on h5 "Email Notifications" at bounding box center [890, 525] width 522 height 18
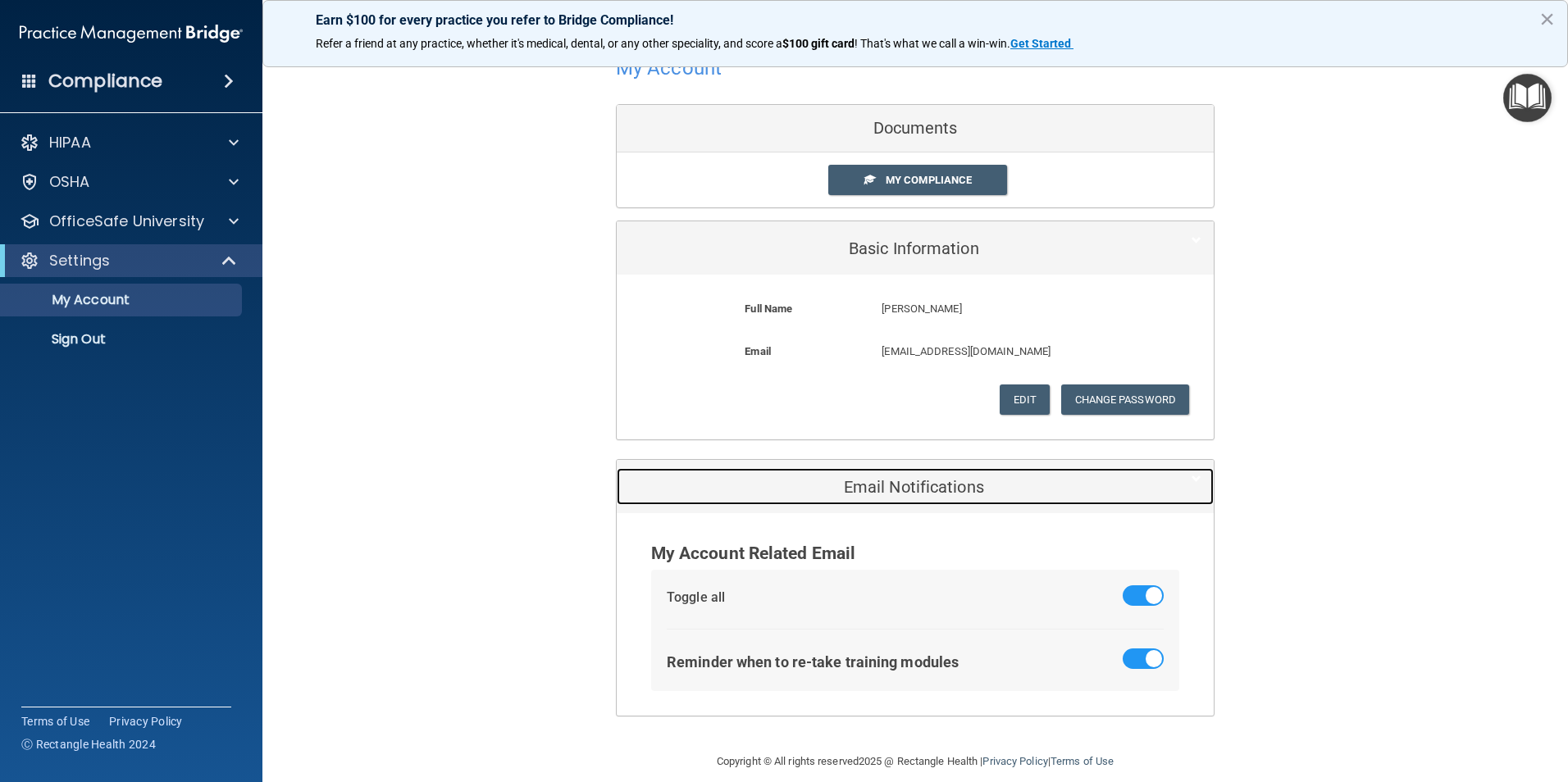
scroll to position [57, 0]
